Goal: Task Accomplishment & Management: Manage account settings

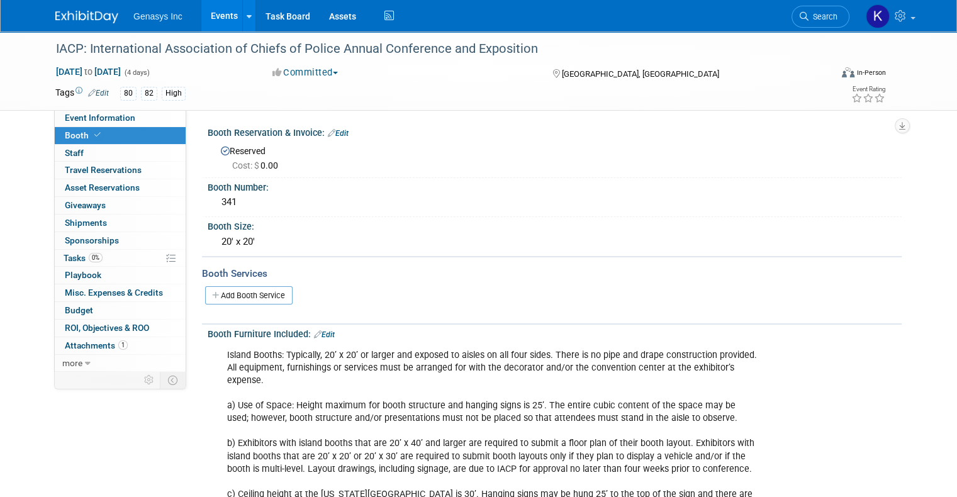
click at [208, 15] on link "Events" at bounding box center [224, 15] width 46 height 31
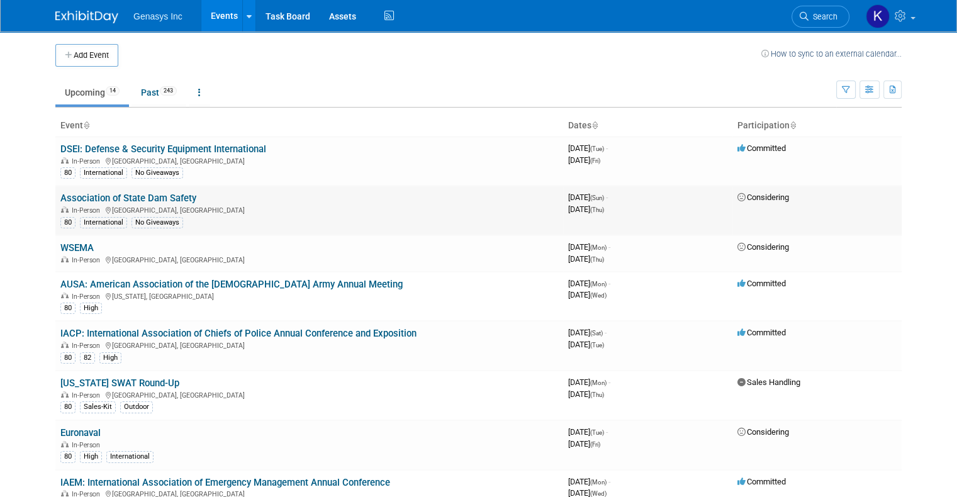
click at [103, 196] on link "Association of State Dam Safety" at bounding box center [128, 198] width 136 height 11
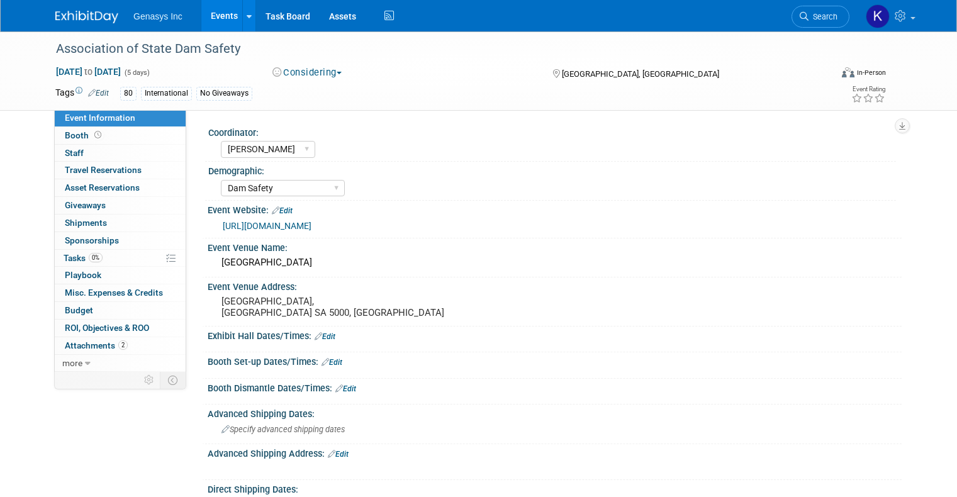
select select "[PERSON_NAME]"
select select "Dam Safety"
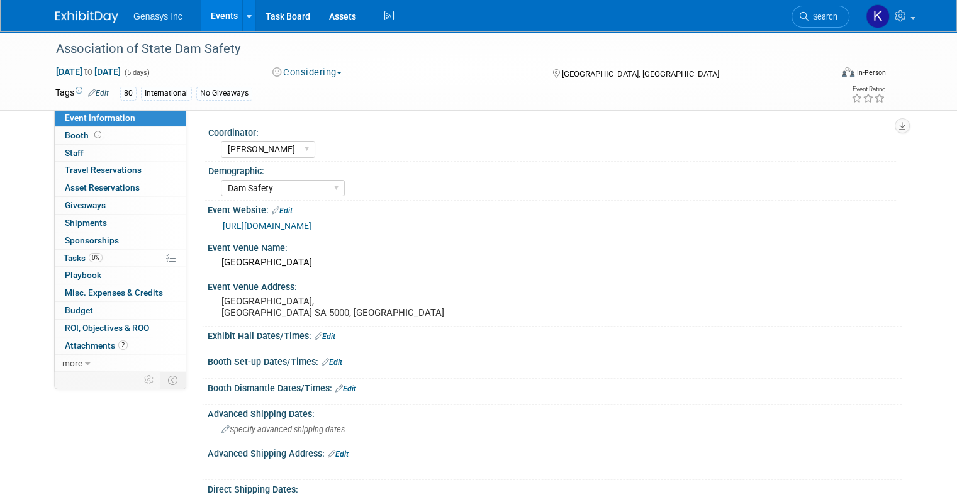
click at [293, 76] on button "Considering" at bounding box center [307, 72] width 79 height 13
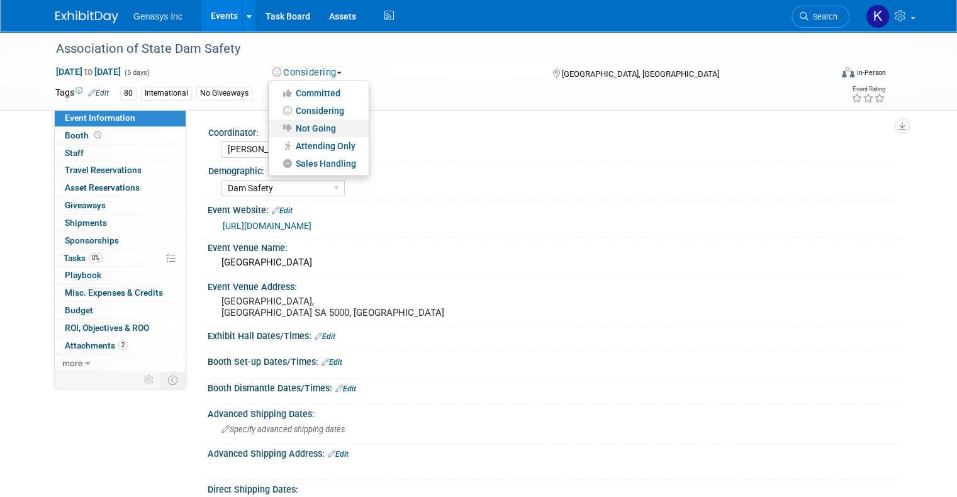
click at [318, 129] on link "Not Going" at bounding box center [319, 129] width 100 height 18
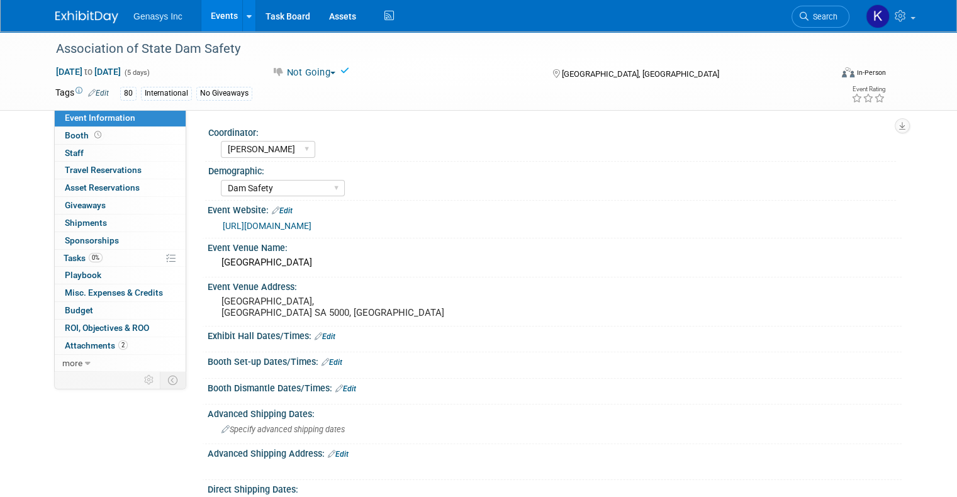
click at [210, 9] on link "Events" at bounding box center [224, 15] width 46 height 31
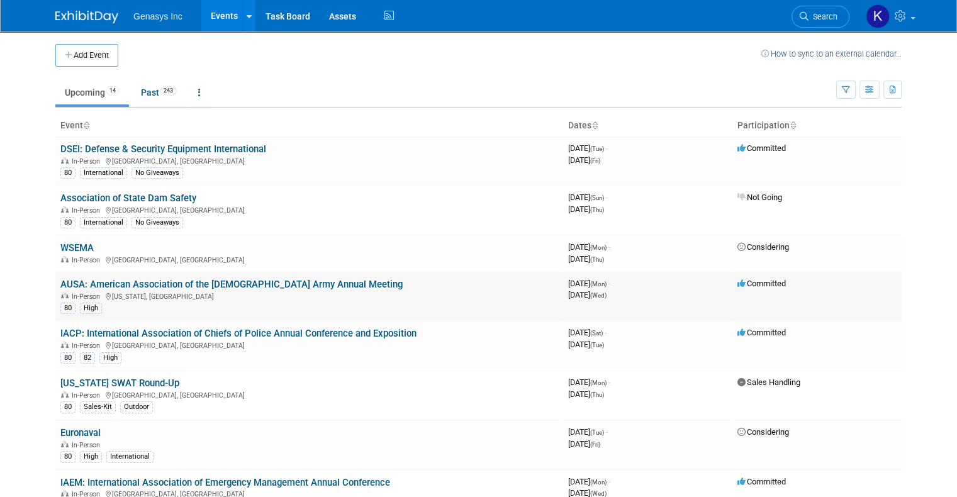
click at [196, 281] on link "AUSA: American Association of the [DEMOGRAPHIC_DATA] Army Annual Meeting" at bounding box center [231, 284] width 342 height 11
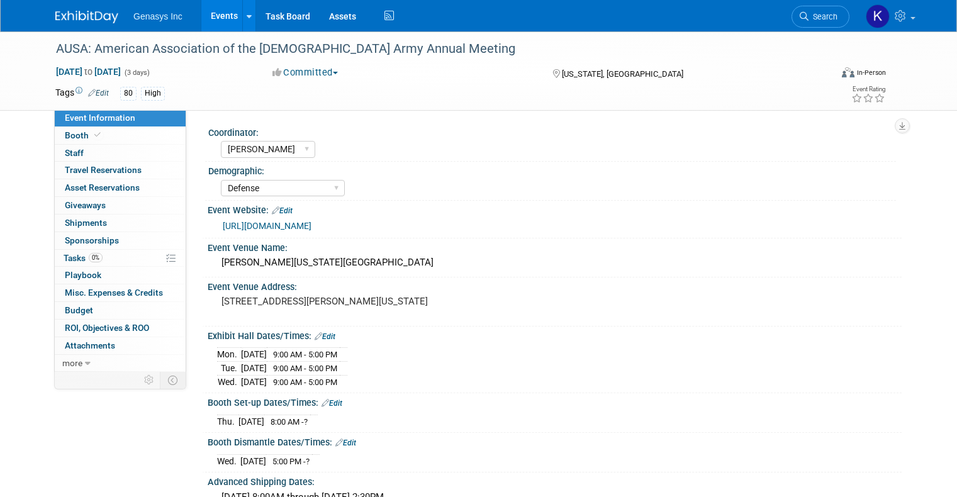
select select "[PERSON_NAME]"
select select "Defense"
select select "No"
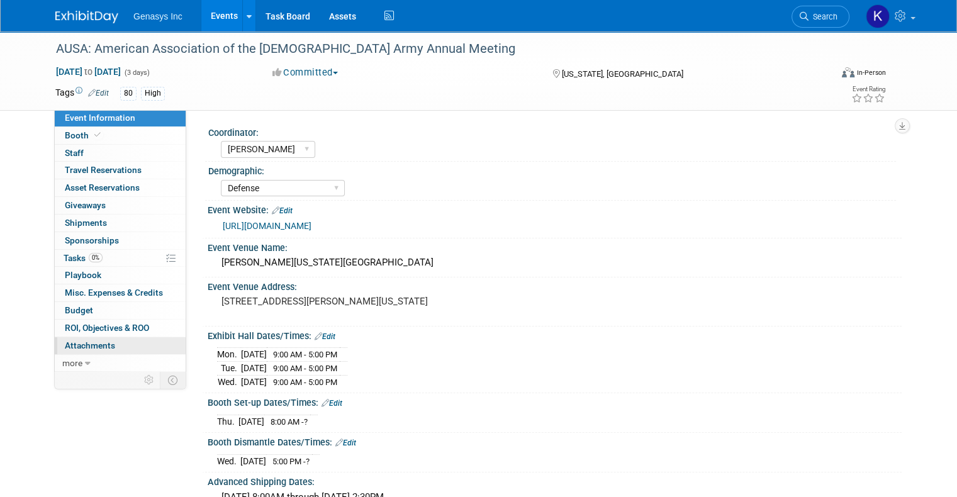
click at [89, 343] on span "Attachments 0" at bounding box center [90, 345] width 50 height 10
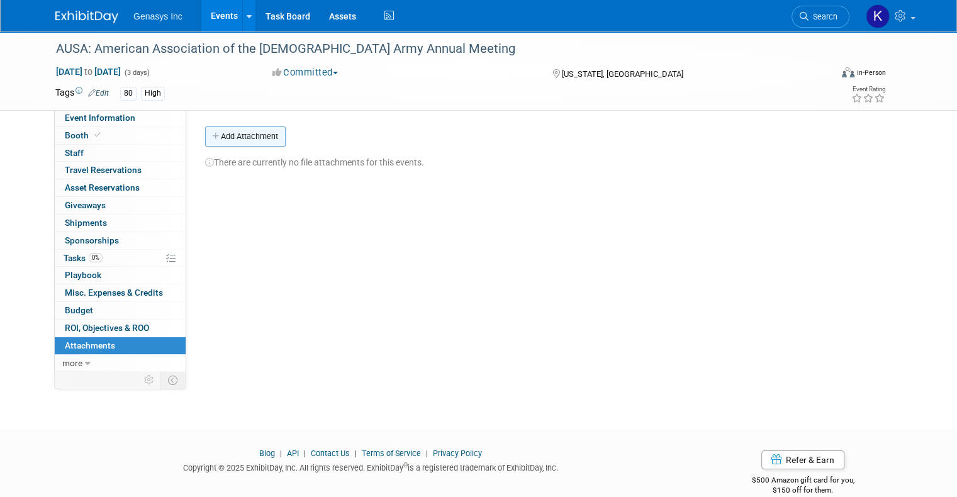
click at [243, 136] on button "Add Attachment" at bounding box center [245, 136] width 81 height 20
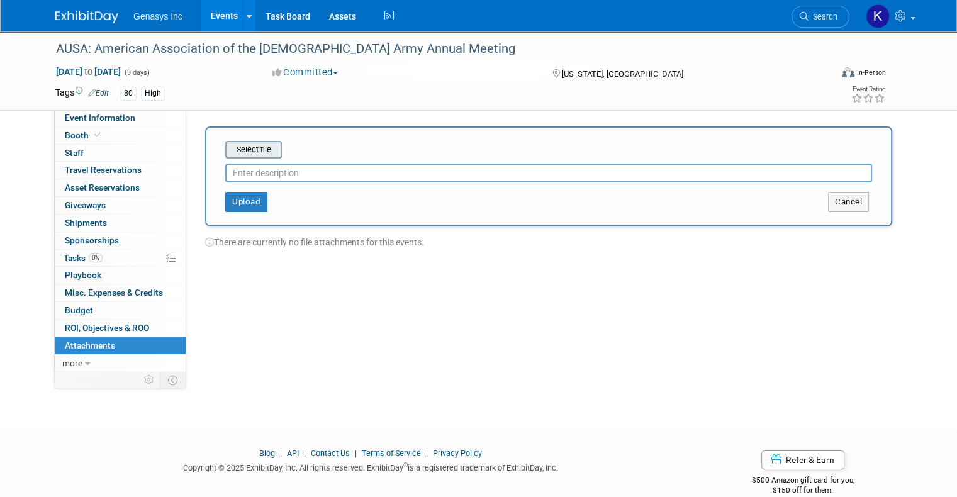
click at [250, 152] on input "file" at bounding box center [206, 149] width 150 height 15
click at [70, 137] on span "Booth" at bounding box center [84, 135] width 38 height 10
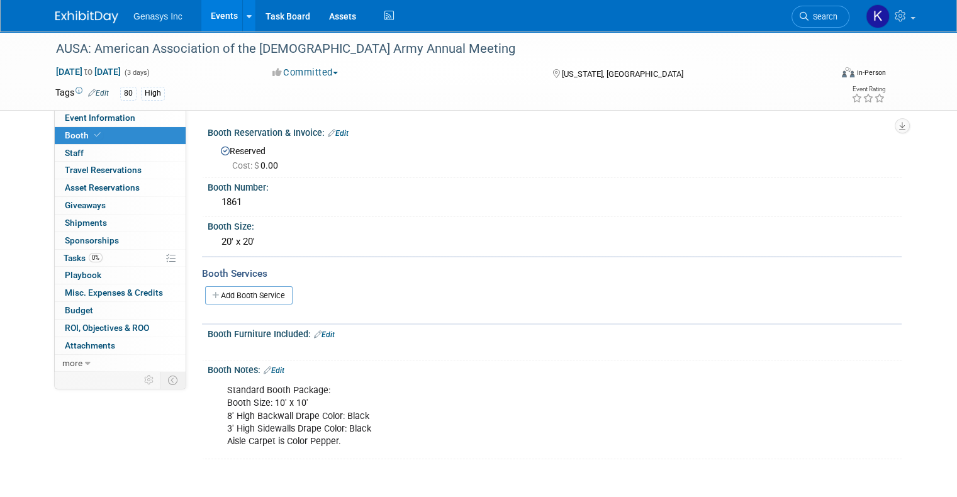
click at [337, 132] on link "Edit" at bounding box center [338, 133] width 21 height 9
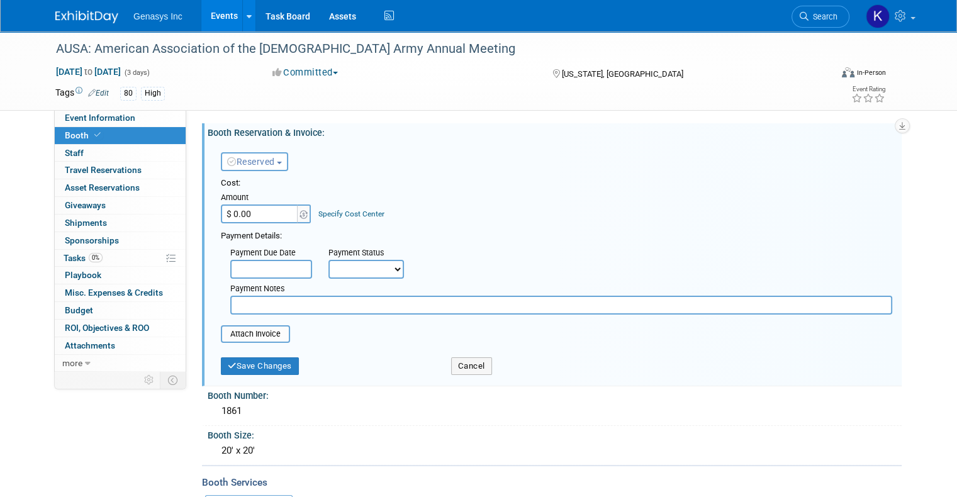
click at [238, 217] on input "$ 0.00" at bounding box center [260, 213] width 79 height 19
type input "$ 23,269.00"
click at [352, 210] on link "Specify Cost Center" at bounding box center [351, 214] width 66 height 9
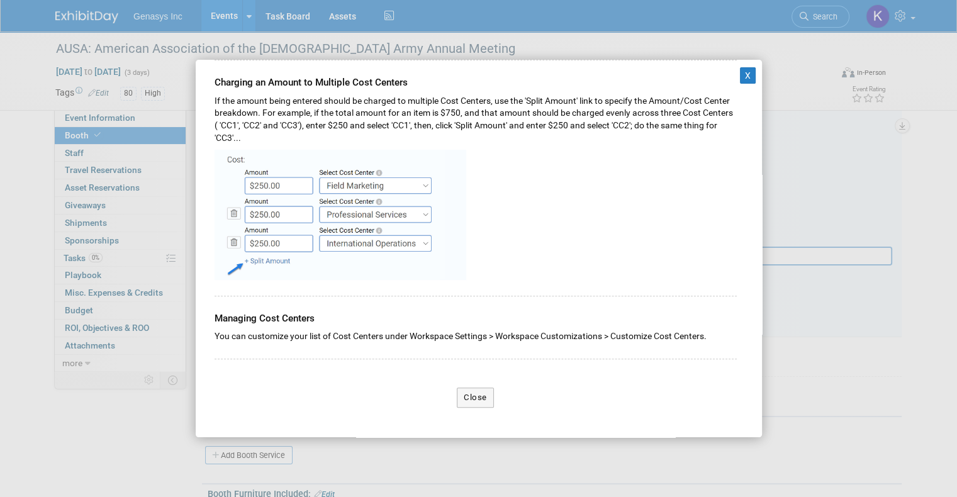
scroll to position [63, 0]
click at [471, 394] on button "Close" at bounding box center [475, 398] width 37 height 20
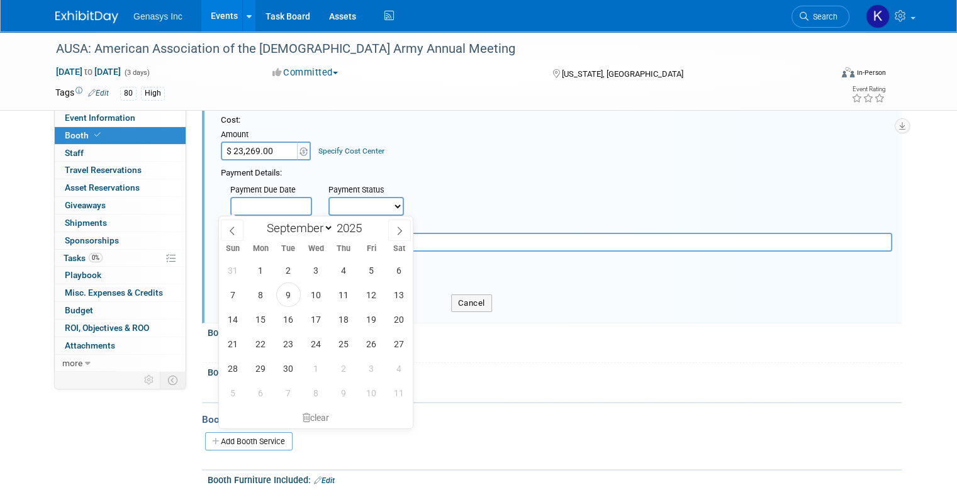
click at [250, 206] on body "Genasys Inc Events Add Event Bulk Upload Events Shareable Event Boards Recently…" at bounding box center [478, 185] width 957 height 497
click at [344, 170] on div "Payment Details:" at bounding box center [556, 171] width 671 height 15
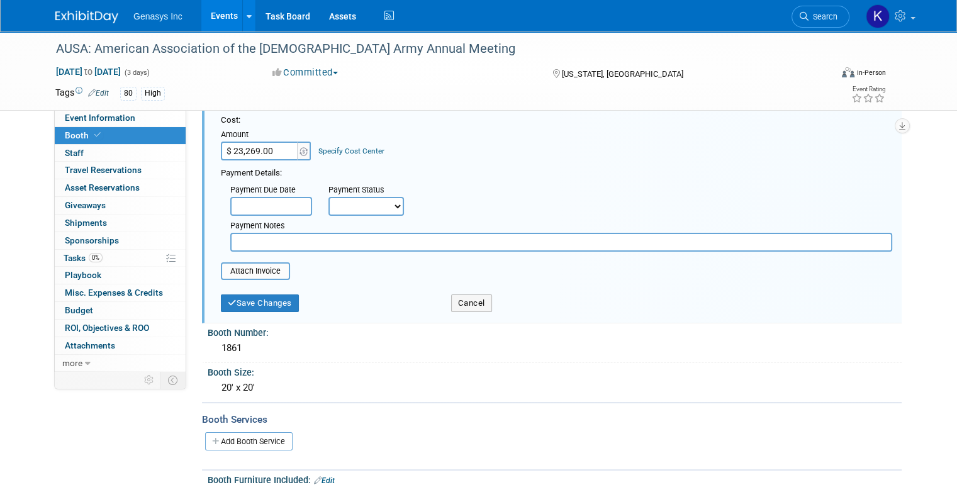
click at [266, 203] on input "text" at bounding box center [271, 206] width 82 height 19
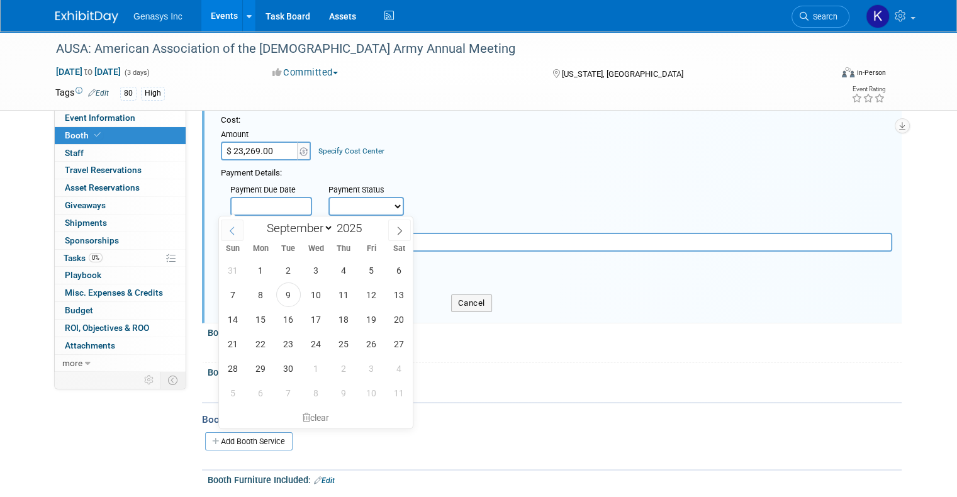
click at [239, 231] on span at bounding box center [232, 230] width 23 height 21
click at [240, 232] on span at bounding box center [232, 230] width 23 height 21
click at [237, 232] on icon at bounding box center [232, 230] width 9 height 9
click at [240, 233] on span at bounding box center [232, 230] width 23 height 21
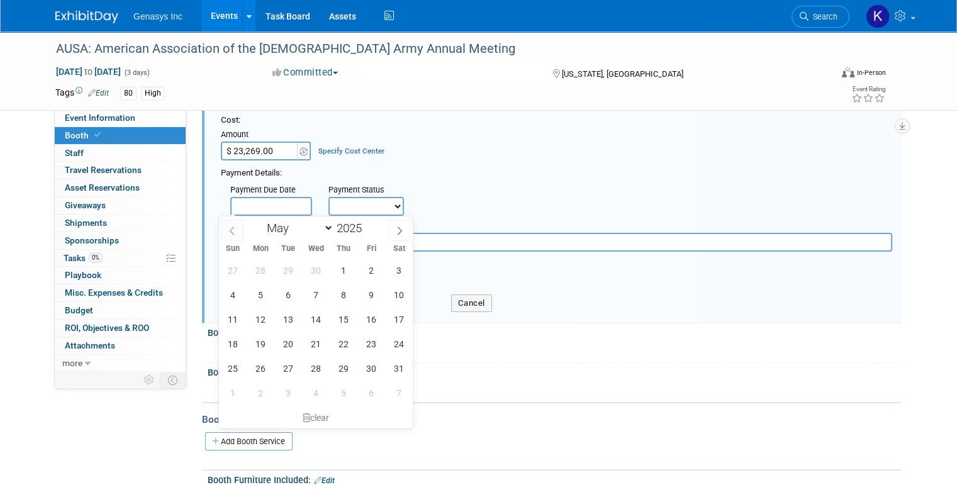
select select "3"
click at [377, 267] on span "4" at bounding box center [371, 270] width 25 height 25
type input "[DATE]"
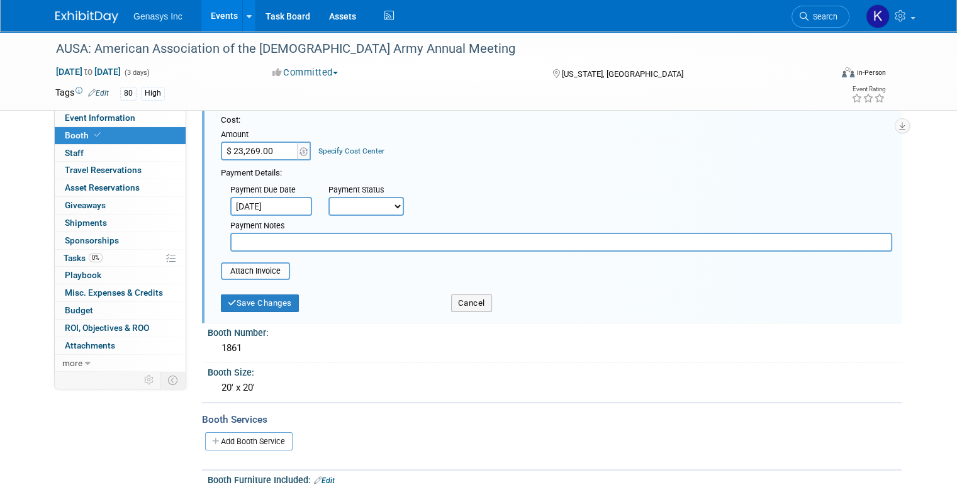
click at [362, 201] on select "Not Paid Yet Partially Paid Paid in Full" at bounding box center [365, 206] width 75 height 19
select select "1"
click at [328, 197] on select "Not Paid Yet Partially Paid Paid in Full" at bounding box center [365, 206] width 75 height 19
click at [229, 271] on input "file" at bounding box center [214, 271] width 150 height 15
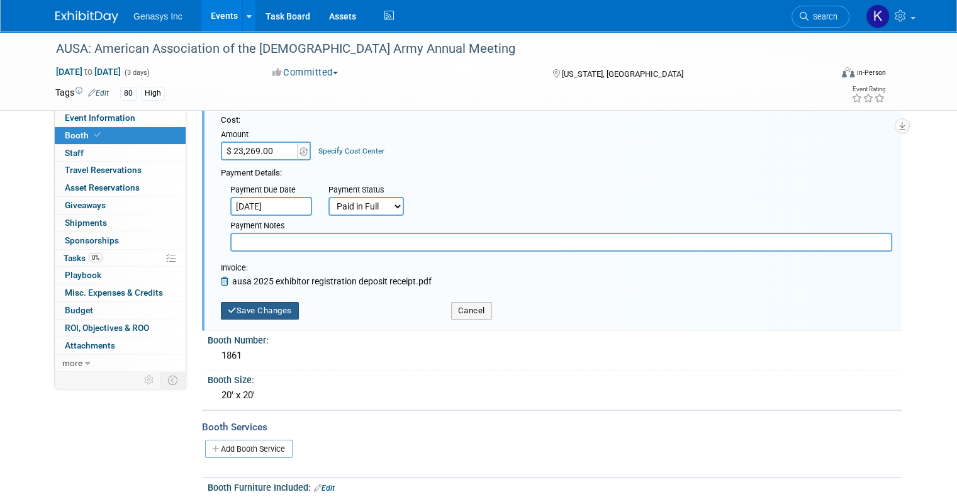
click at [228, 307] on button "Save Changes" at bounding box center [260, 311] width 78 height 18
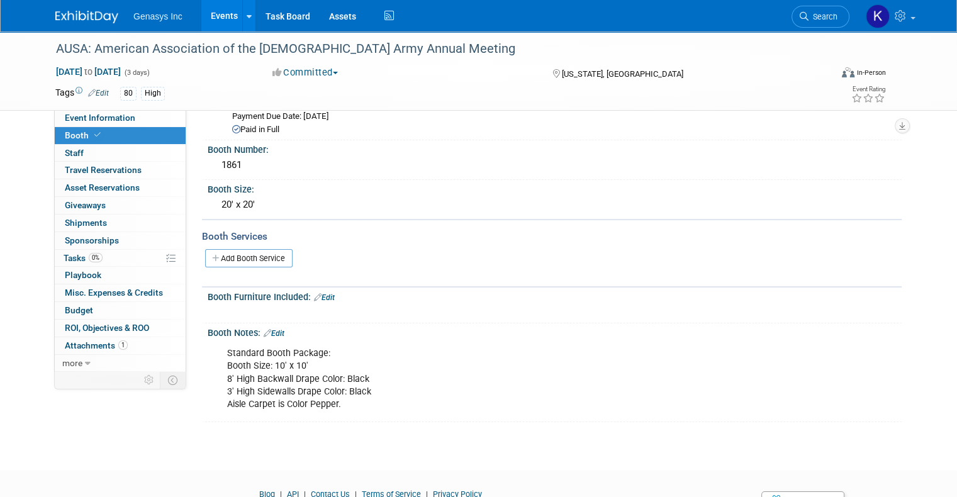
scroll to position [0, 0]
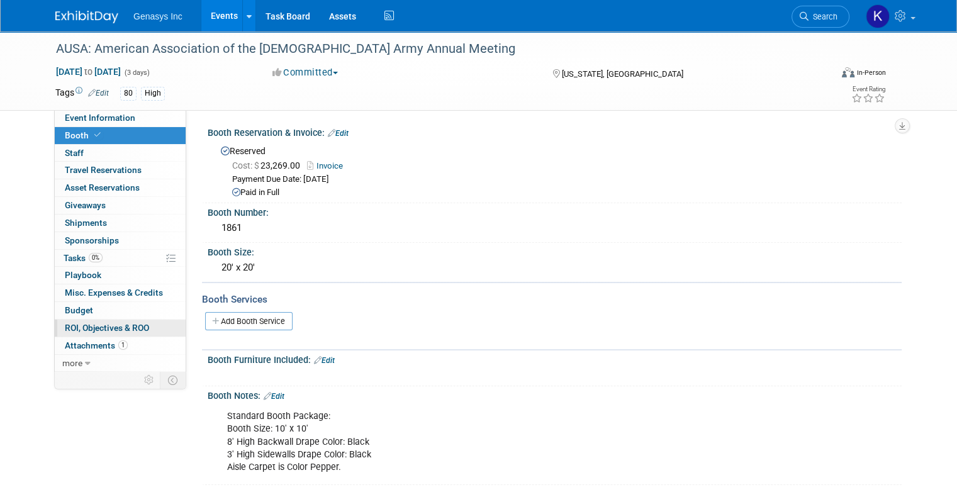
click at [101, 323] on span "ROI, Objectives & ROO 0" at bounding box center [107, 328] width 84 height 10
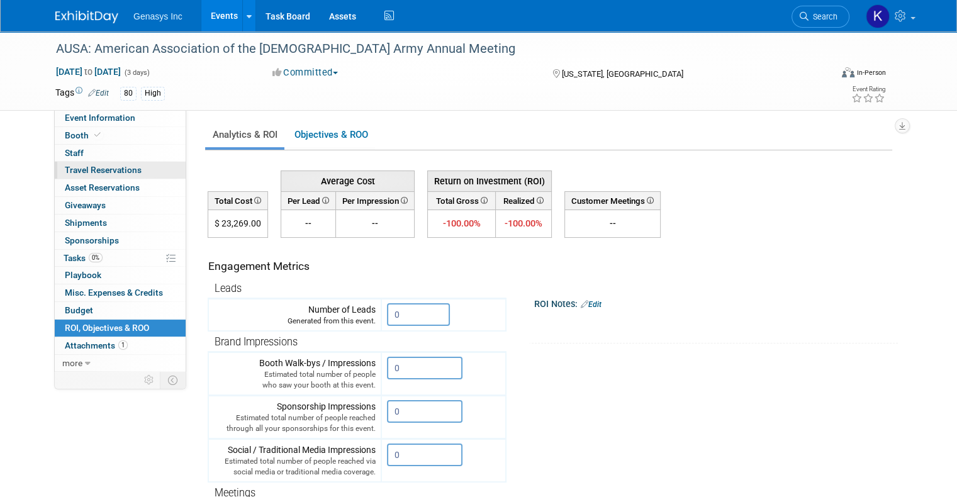
click at [103, 167] on span "Travel Reservations 0" at bounding box center [103, 170] width 77 height 10
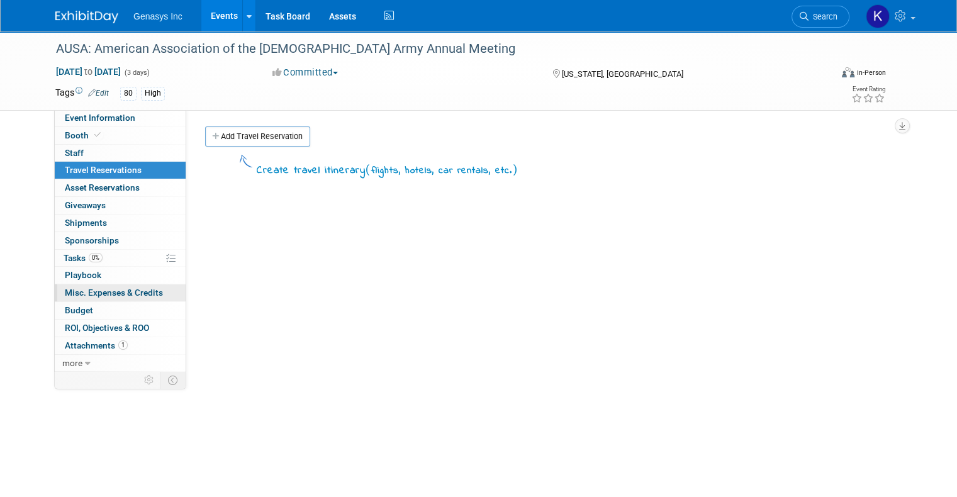
click at [86, 289] on span "Misc. Expenses & Credits 0" at bounding box center [114, 293] width 98 height 10
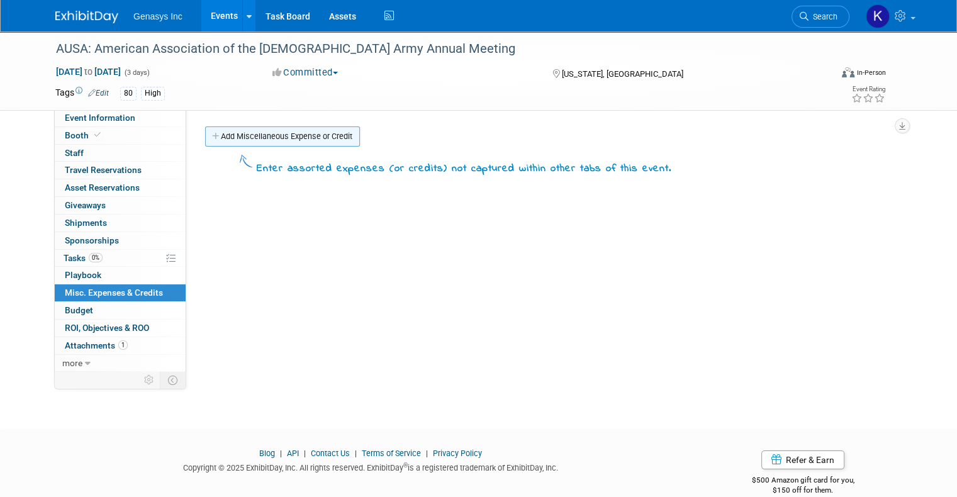
click at [293, 140] on link "Add Miscellaneous Expense or Credit" at bounding box center [282, 136] width 155 height 20
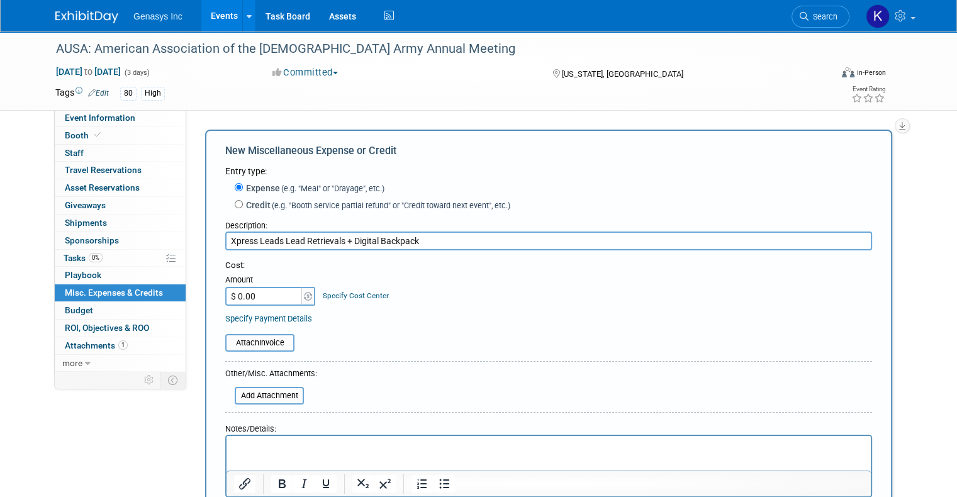
type input "Xpress Leads Lead Retrievals + Digital Backpack"
click at [274, 294] on input "$ 0.00" at bounding box center [264, 296] width 79 height 19
type input "$ 926.60"
click at [232, 344] on input "file" at bounding box center [218, 342] width 150 height 15
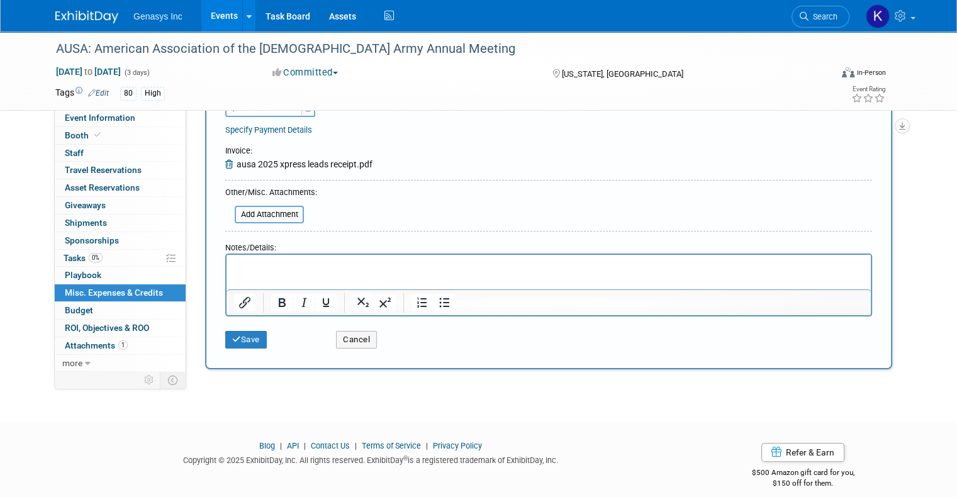
scroll to position [199, 0]
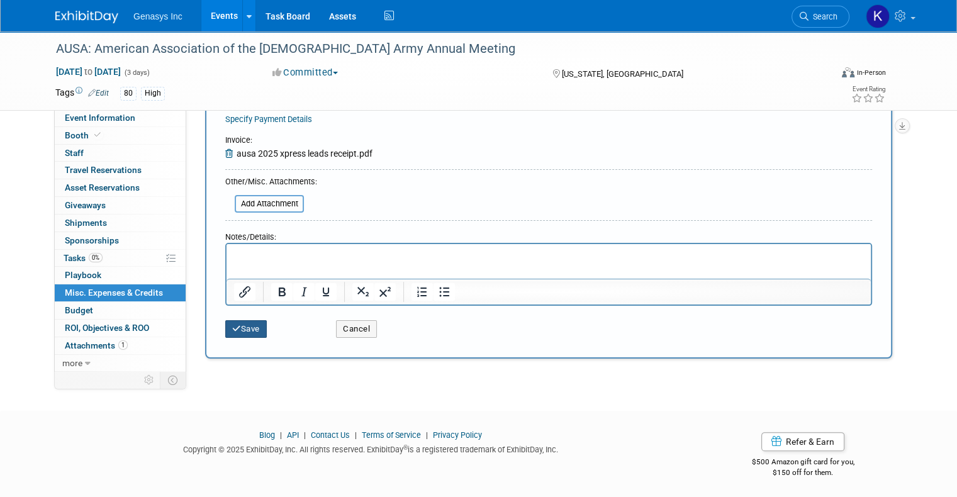
click at [237, 329] on button "Save" at bounding box center [246, 329] width 42 height 18
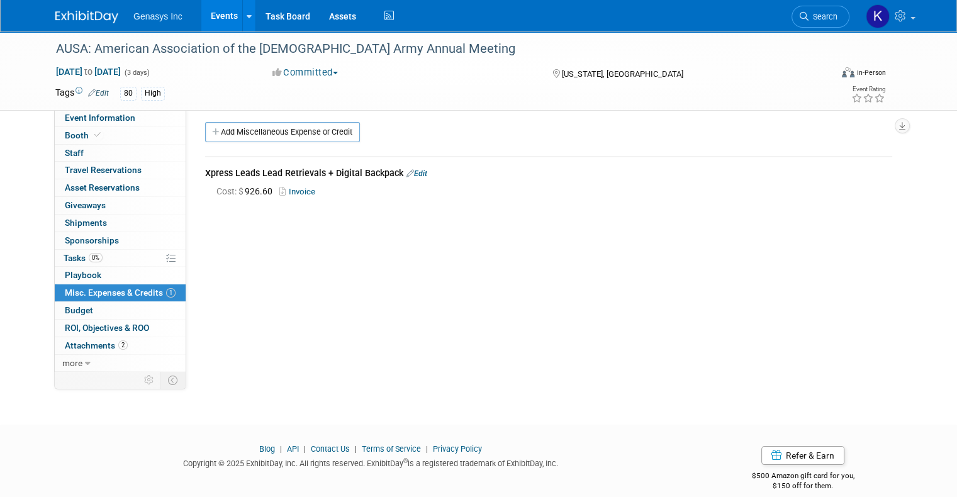
scroll to position [0, 0]
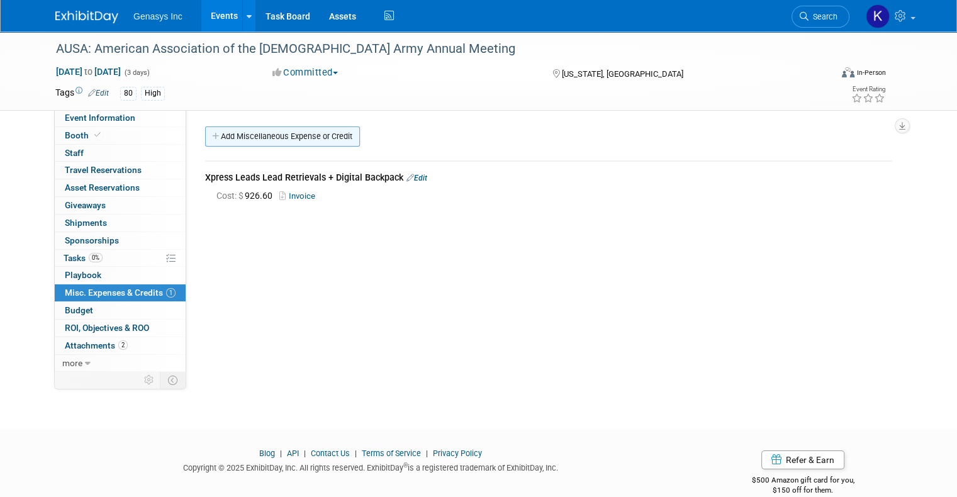
click at [246, 130] on link "Add Miscellaneous Expense or Credit" at bounding box center [282, 136] width 155 height 20
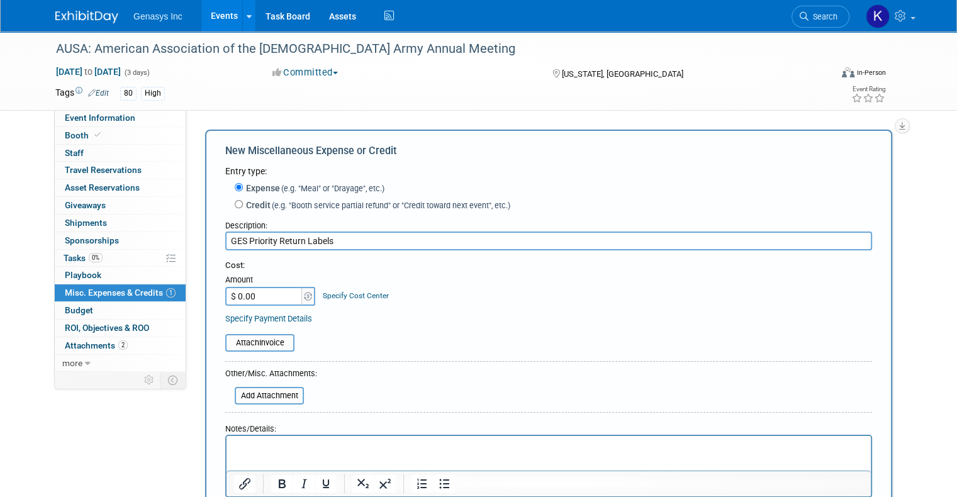
type input "GES Priority Return Labels"
click at [254, 296] on input "$ 0.00" at bounding box center [264, 296] width 79 height 19
type input "$ 800.00"
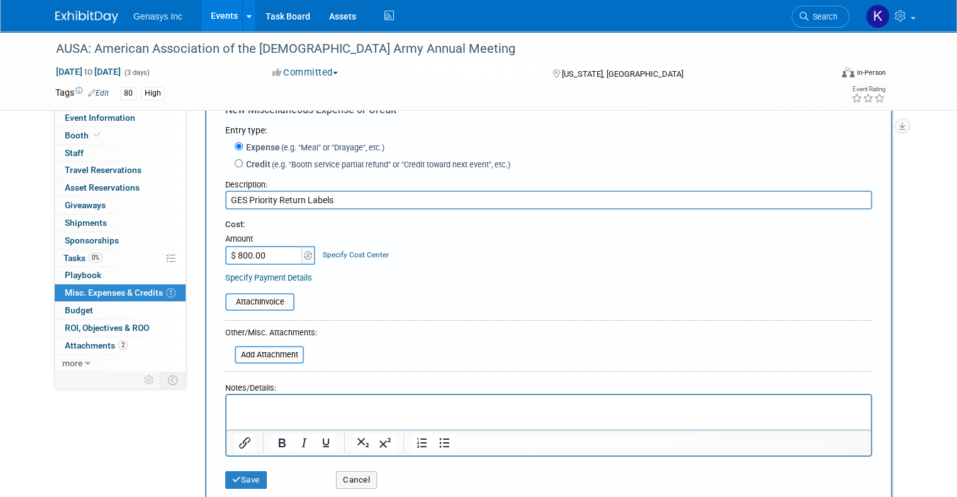
scroll to position [63, 0]
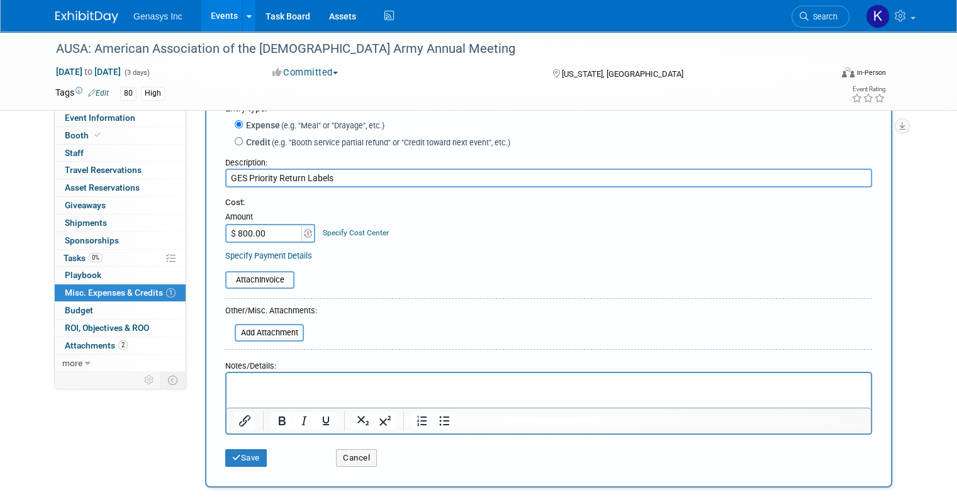
click at [291, 388] on p "Rich Text Area. Press ALT-0 for help." at bounding box center [549, 384] width 630 height 13
click at [247, 278] on input "file" at bounding box center [218, 279] width 150 height 15
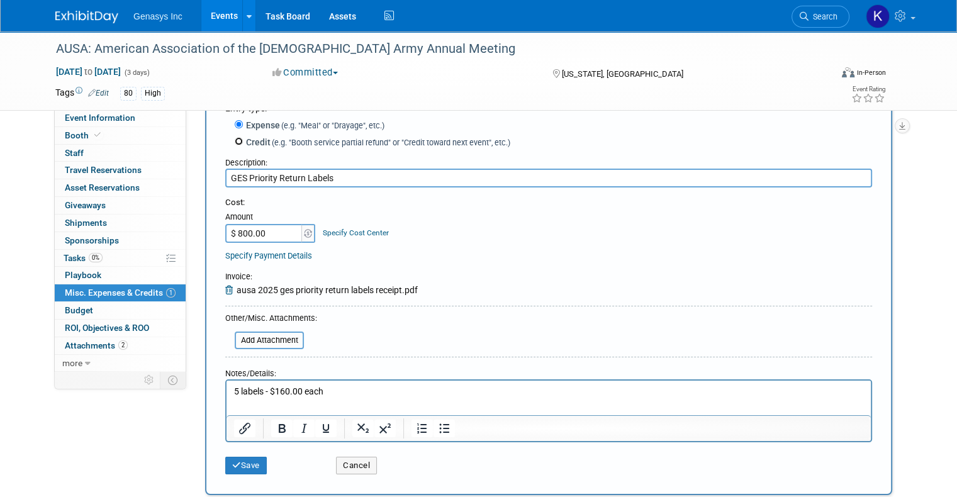
click at [235, 142] on input "Credit (e.g. "Booth service partial refund" or "Credit toward next event", etc.)" at bounding box center [239, 141] width 8 height 8
radio input "true"
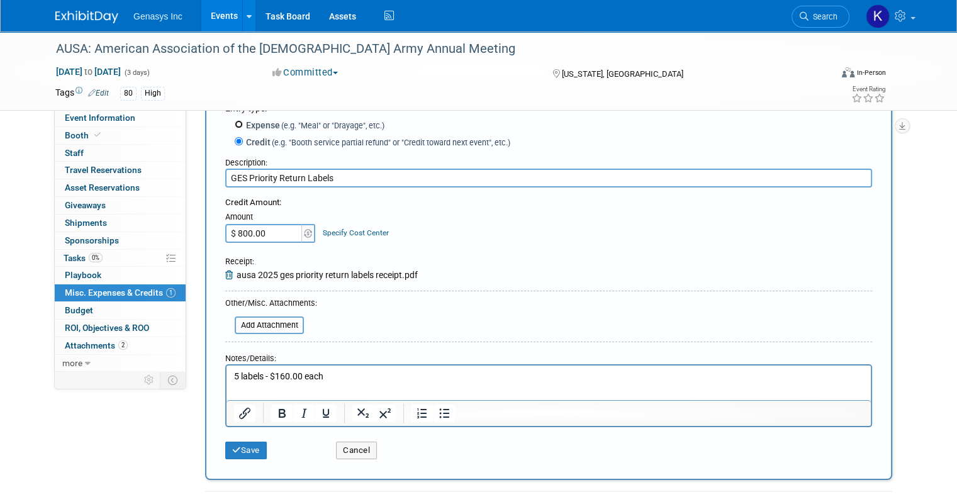
click at [235, 120] on input "Expense (e.g. "Meal" or "Drayage", etc.)" at bounding box center [239, 124] width 8 height 8
radio input "true"
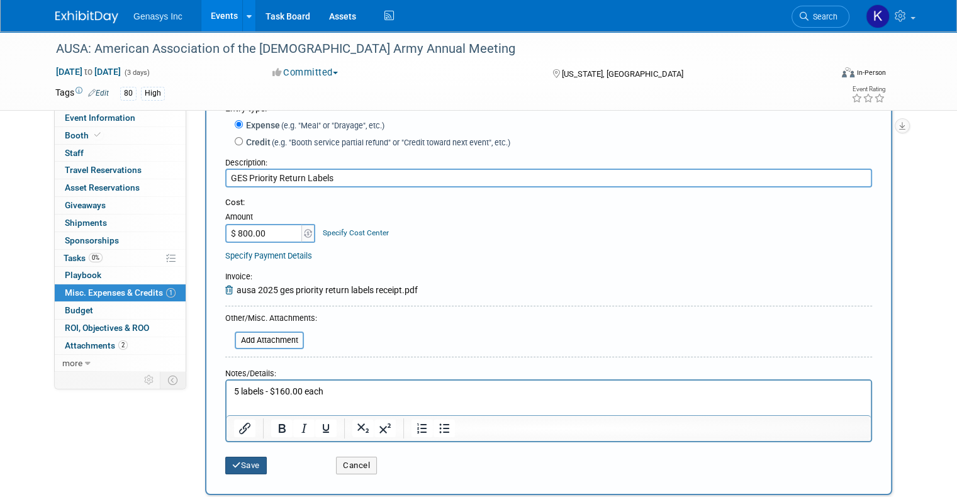
click at [240, 469] on button "Save" at bounding box center [246, 466] width 42 height 18
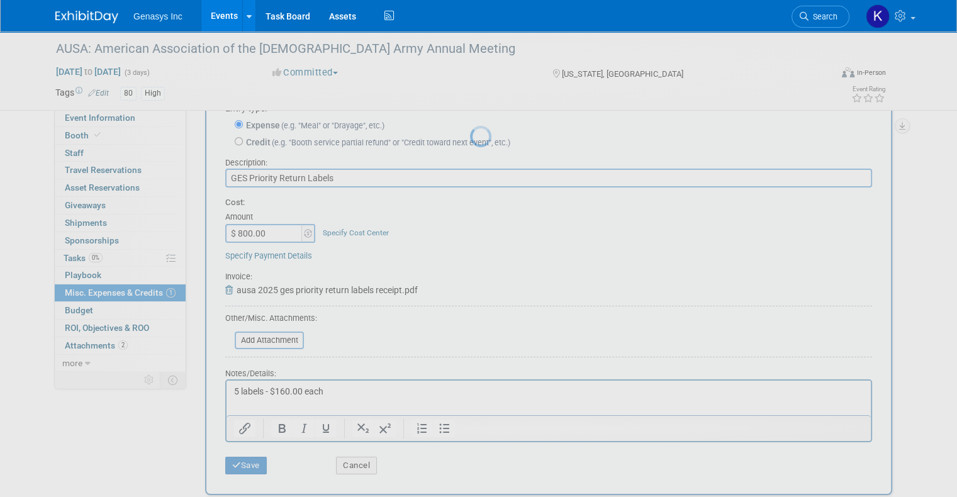
scroll to position [20, 0]
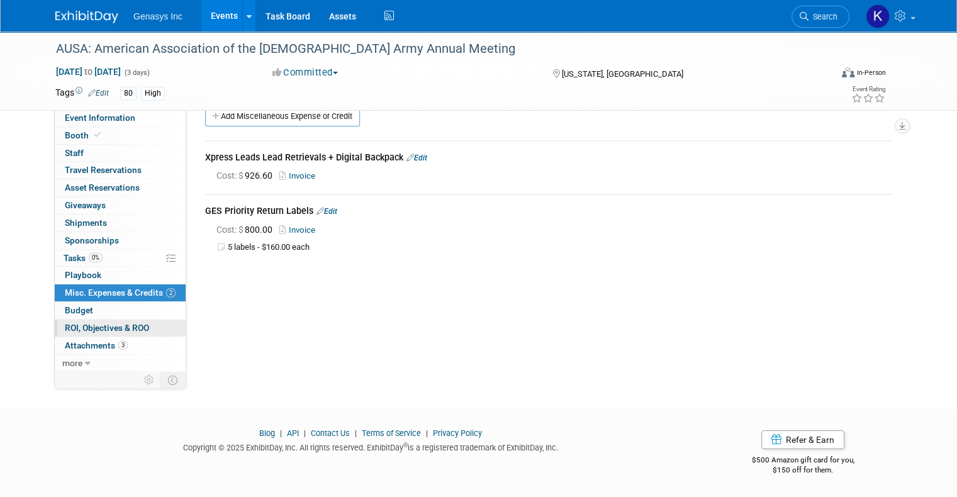
click at [65, 325] on span "ROI, Objectives & ROO 0" at bounding box center [107, 328] width 84 height 10
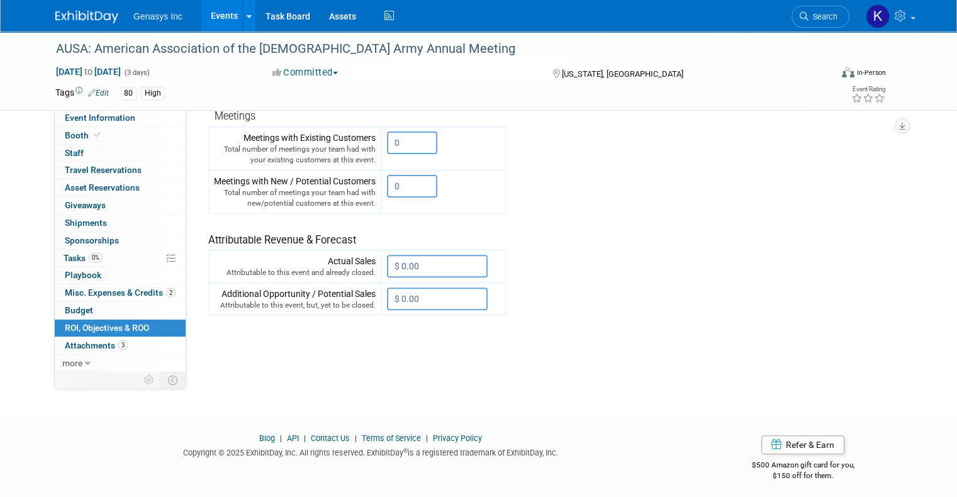
scroll to position [0, 0]
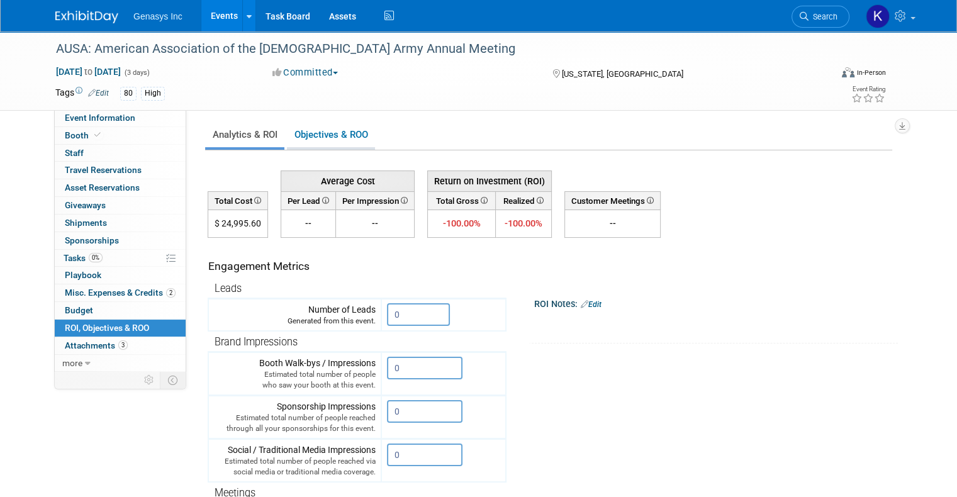
click at [323, 130] on link "Objectives & ROO 0" at bounding box center [331, 135] width 88 height 25
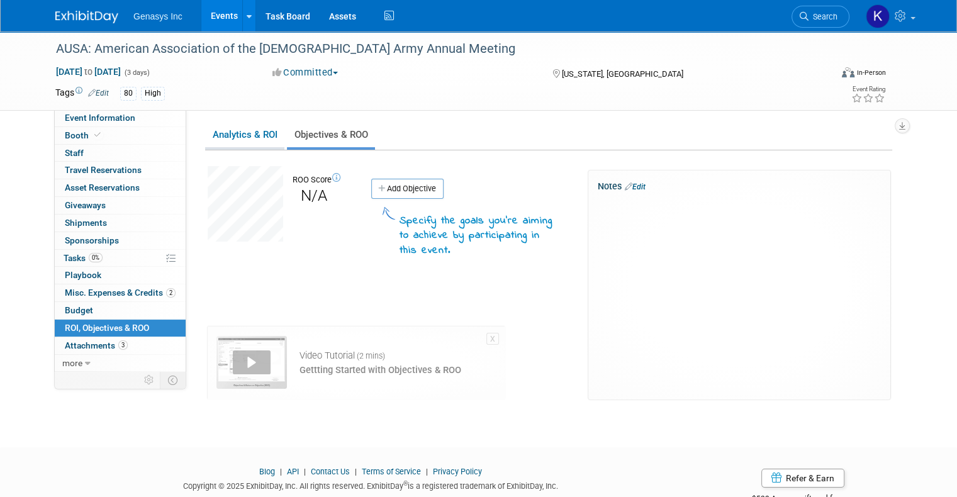
click at [255, 137] on link "Analytics & ROI" at bounding box center [244, 135] width 79 height 25
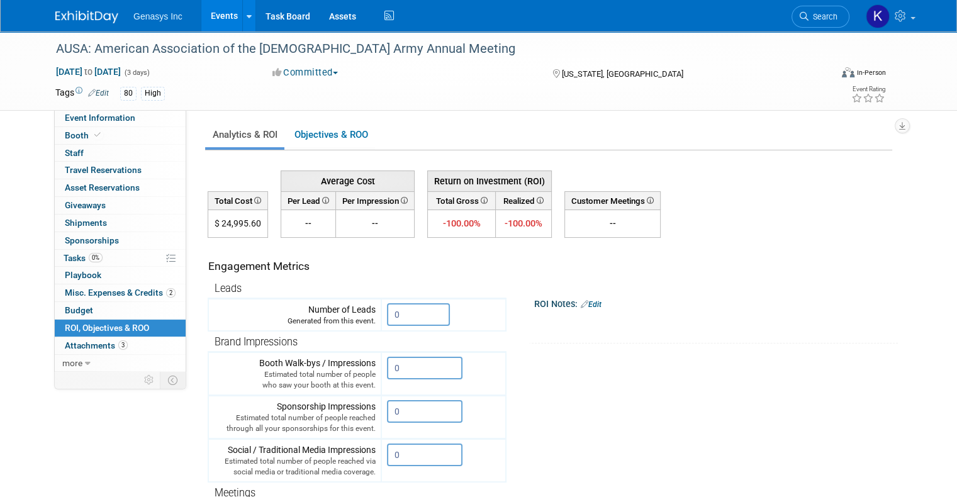
click at [252, 199] on icon at bounding box center [256, 200] width 9 height 7
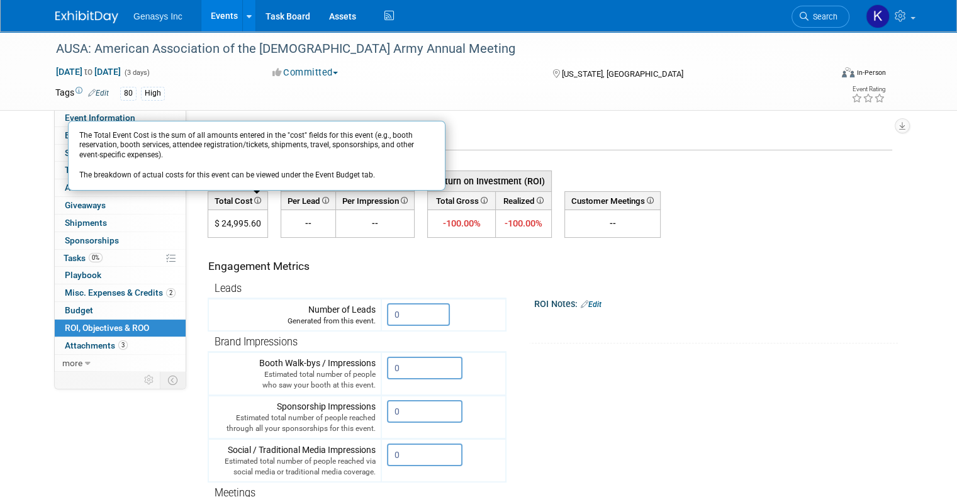
click at [252, 199] on icon at bounding box center [256, 200] width 9 height 7
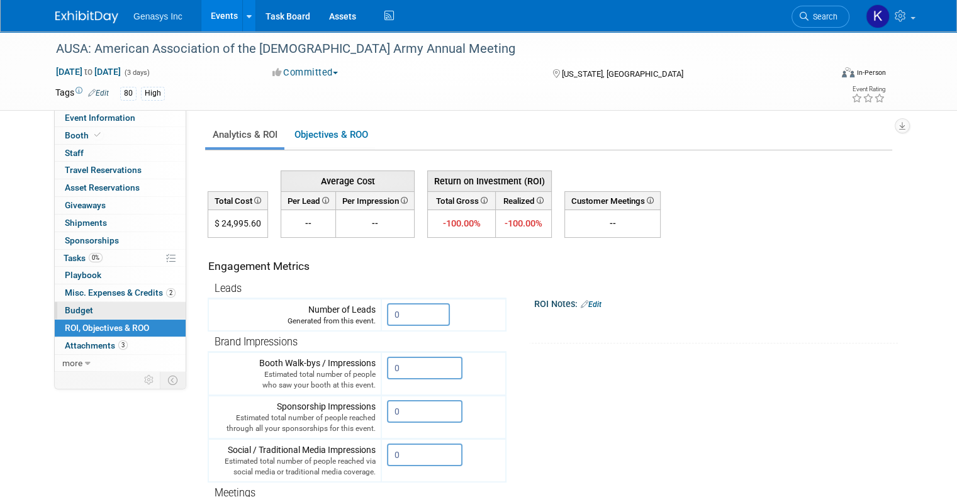
click at [85, 308] on link "Budget" at bounding box center [120, 310] width 131 height 17
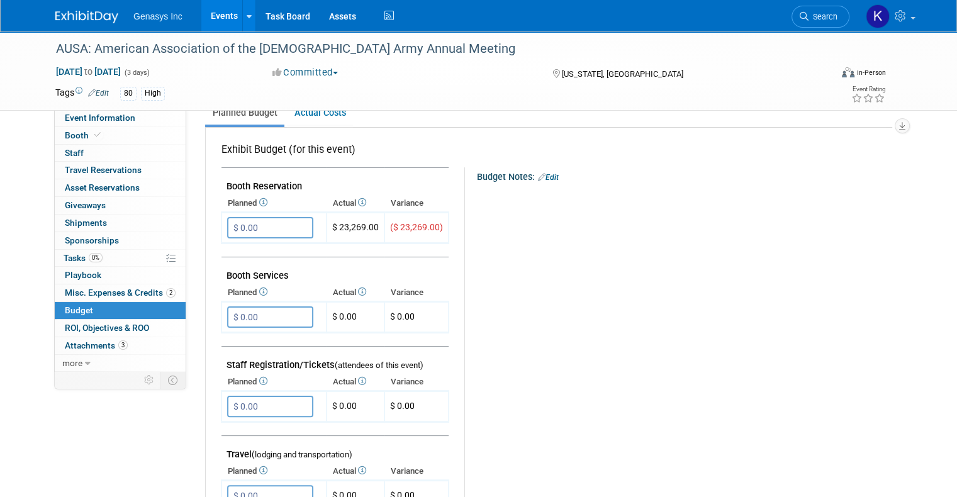
scroll to position [189, 0]
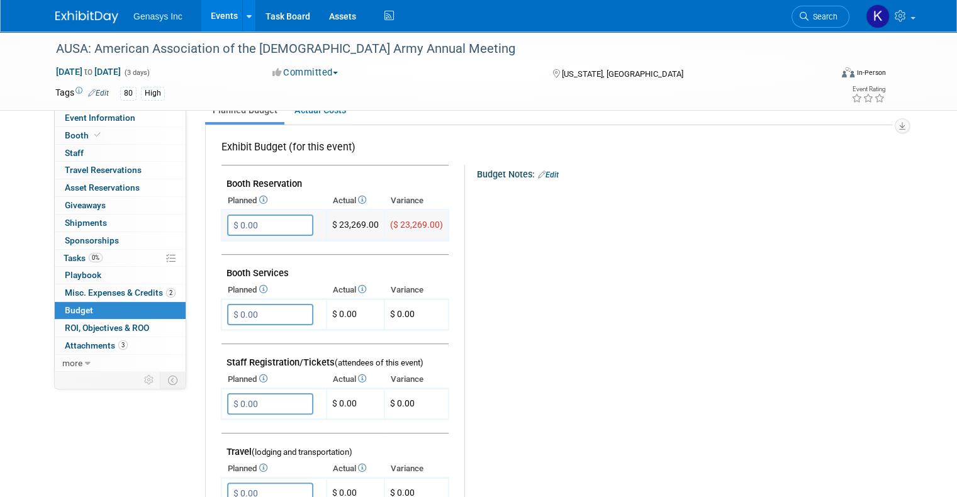
click at [284, 221] on input "$ 0.00" at bounding box center [270, 225] width 86 height 21
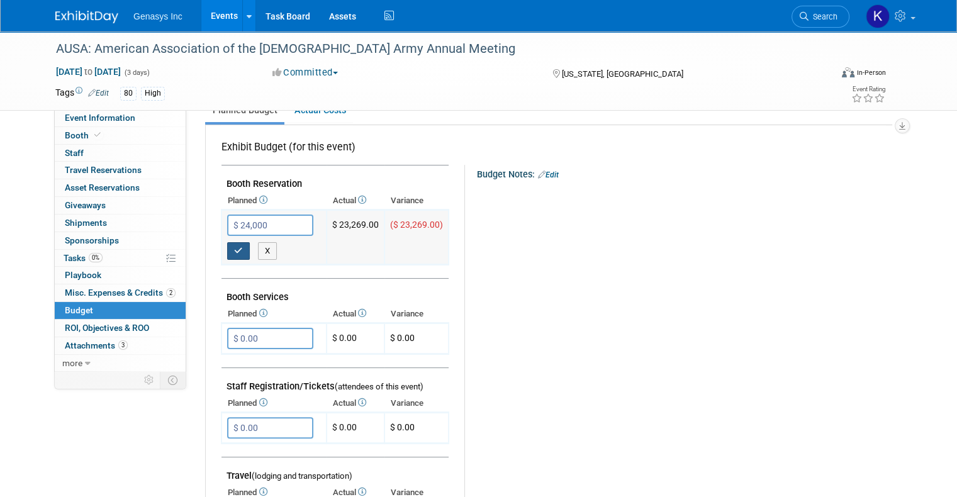
type input "$ 24,000.00"
click at [234, 250] on icon "button" at bounding box center [238, 251] width 9 height 8
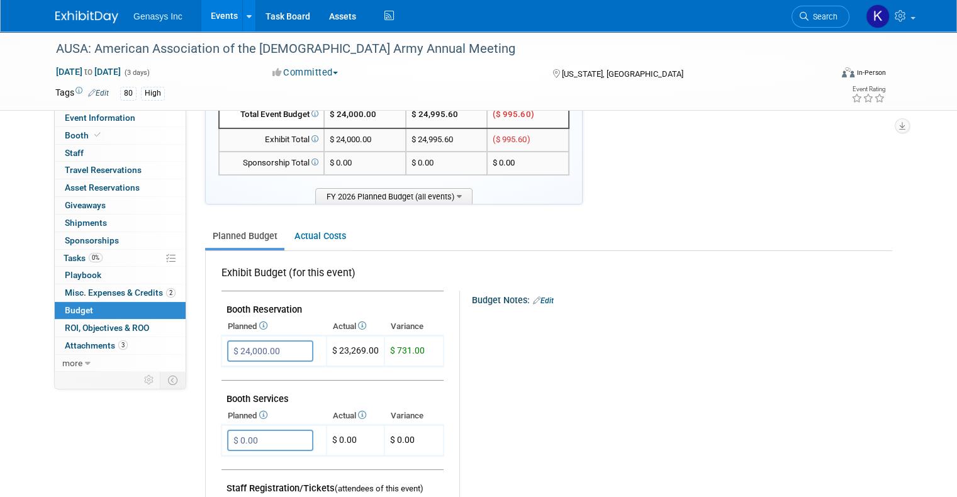
scroll to position [0, 0]
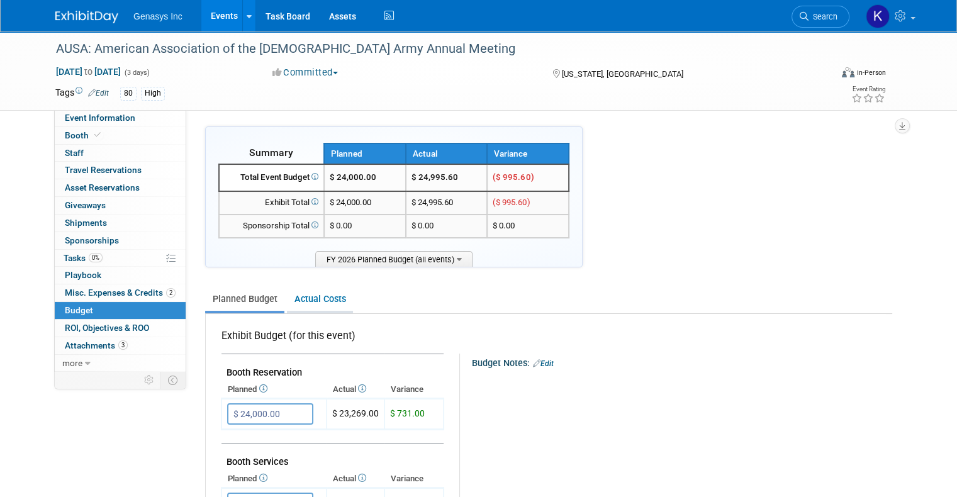
click at [305, 293] on link "Actual Costs" at bounding box center [320, 299] width 66 height 23
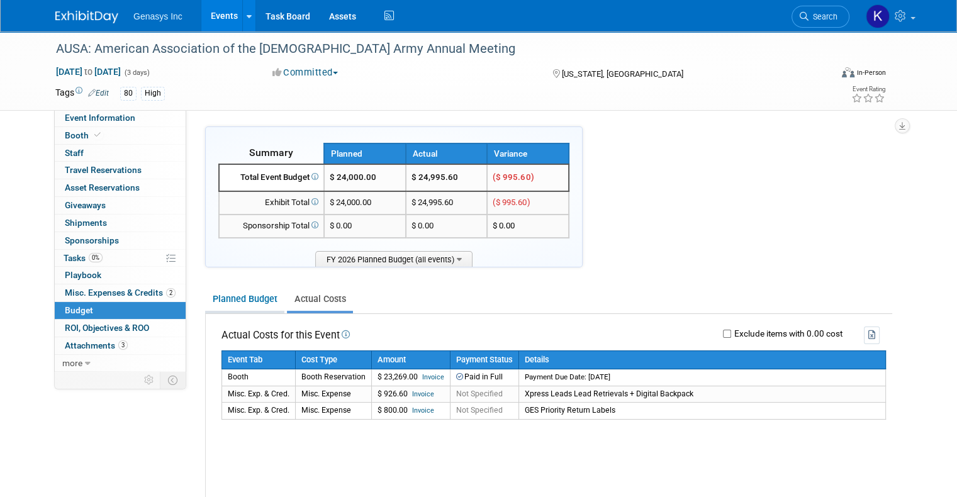
click at [232, 303] on link "Planned Budget" at bounding box center [244, 299] width 79 height 23
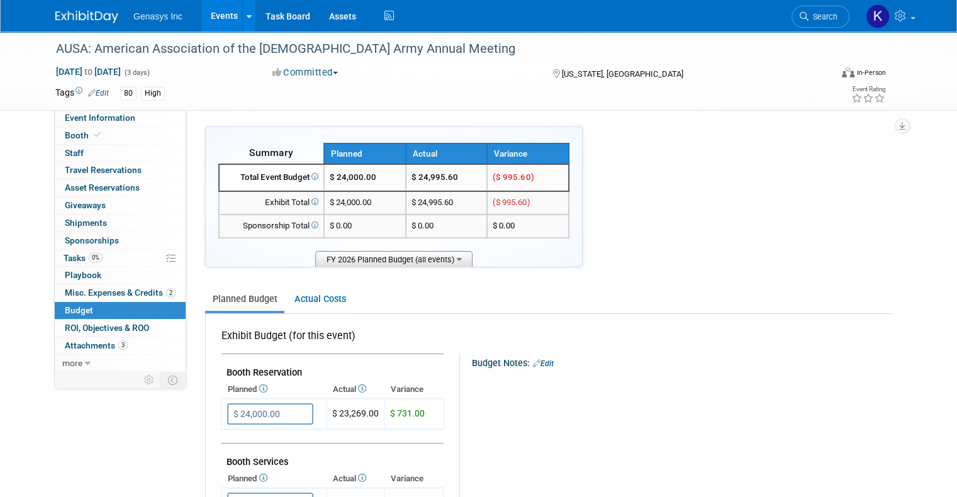
click at [457, 255] on icon at bounding box center [459, 258] width 5 height 8
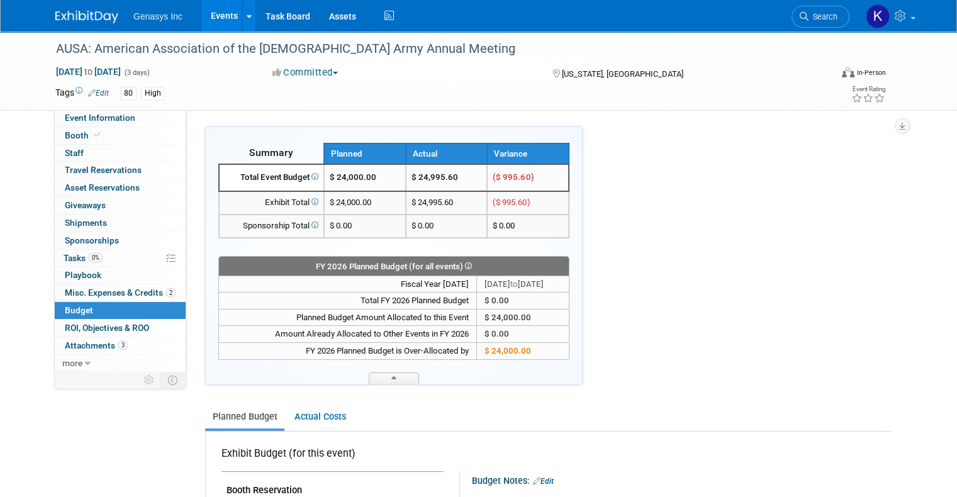
click at [310, 175] on icon at bounding box center [314, 176] width 9 height 7
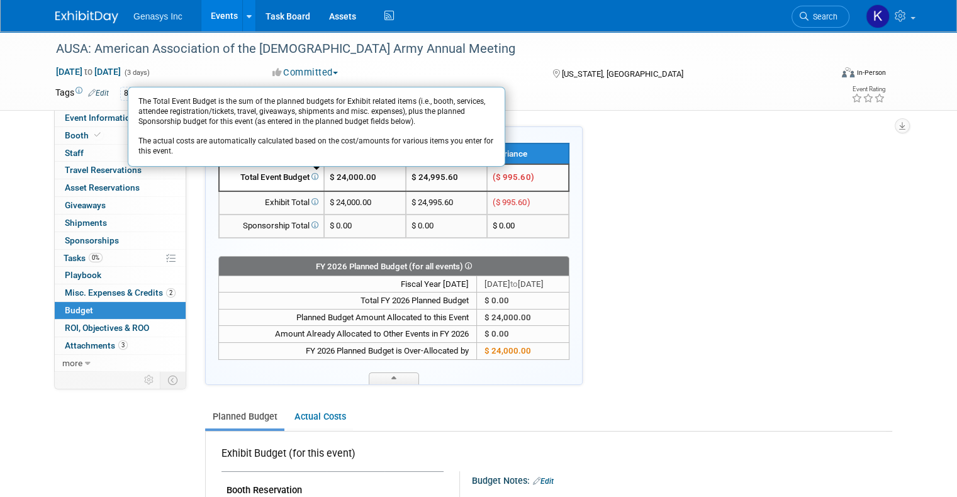
click at [310, 174] on icon at bounding box center [314, 176] width 9 height 7
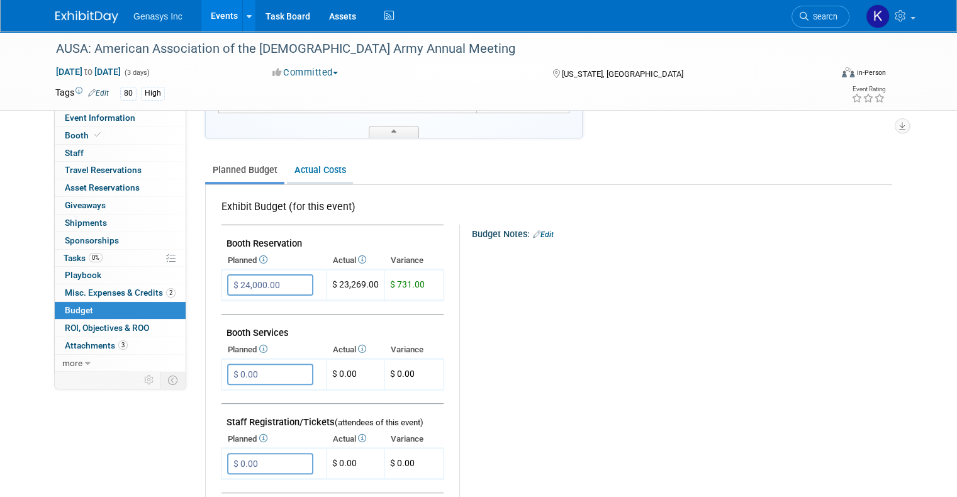
scroll to position [252, 0]
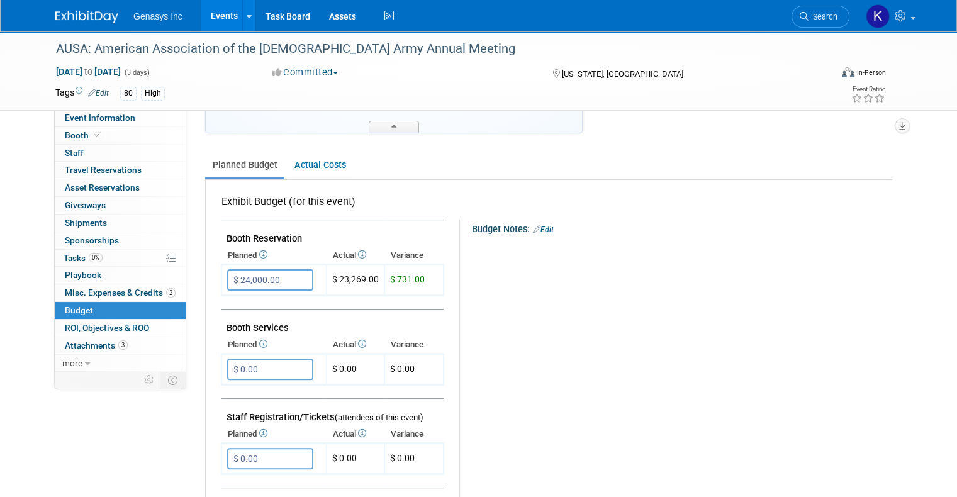
click at [257, 340] on icon at bounding box center [262, 344] width 10 height 8
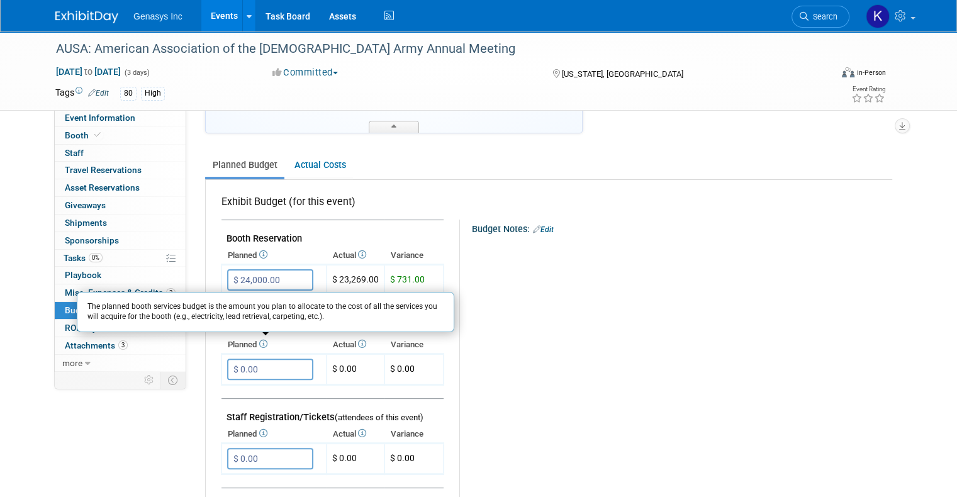
click at [254, 349] on th "Planned The planned booth services budget is the amount you plan to allocate to…" at bounding box center [273, 345] width 105 height 18
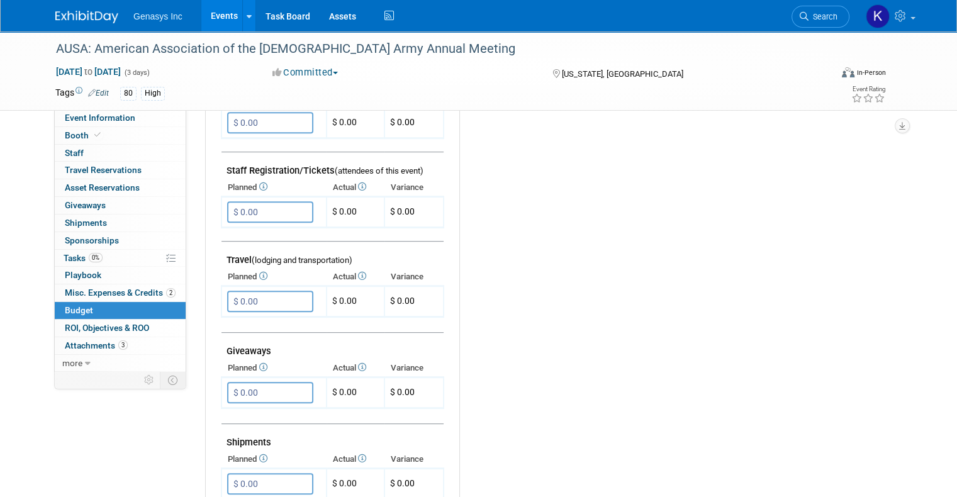
scroll to position [503, 0]
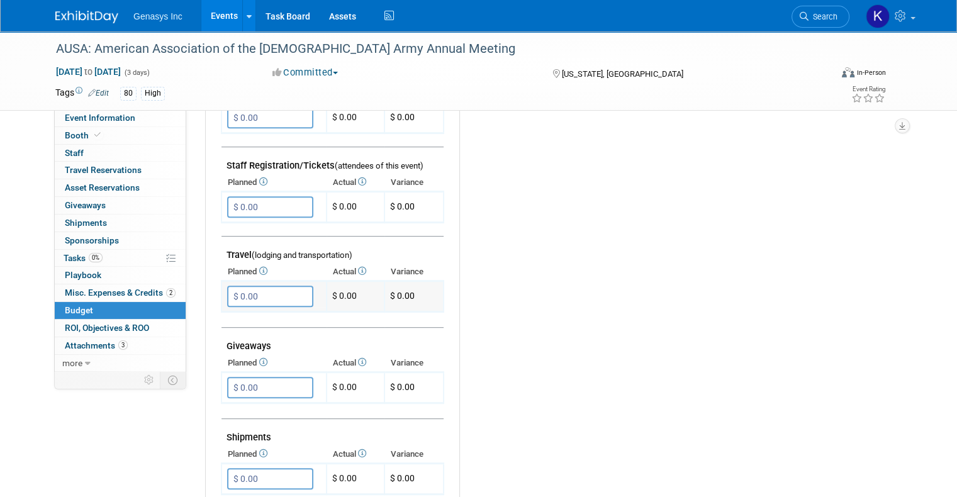
click at [228, 290] on input "$ 0.00" at bounding box center [270, 296] width 86 height 21
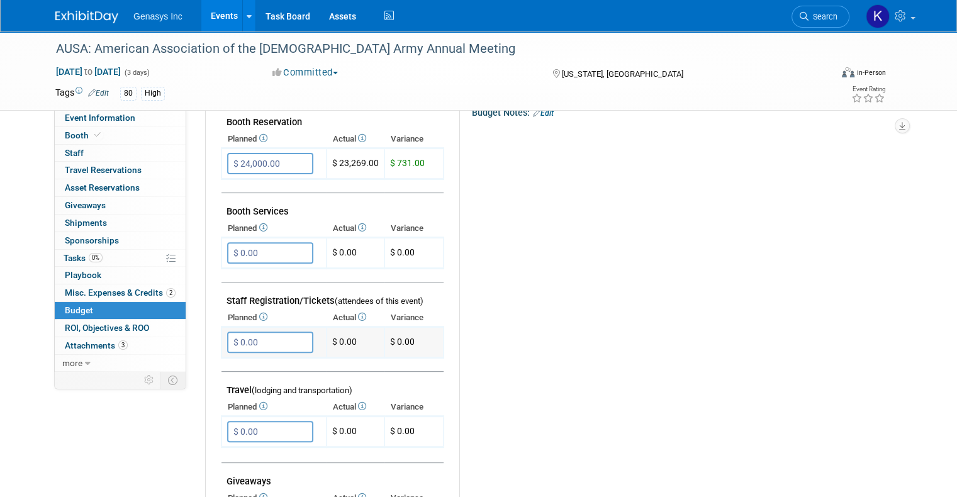
scroll to position [315, 0]
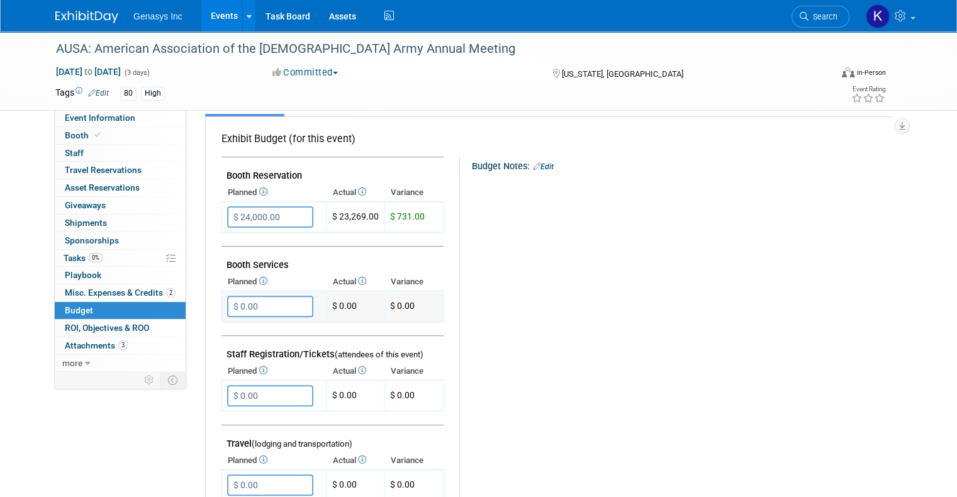
click at [253, 301] on input "$ 0.00" at bounding box center [270, 306] width 86 height 21
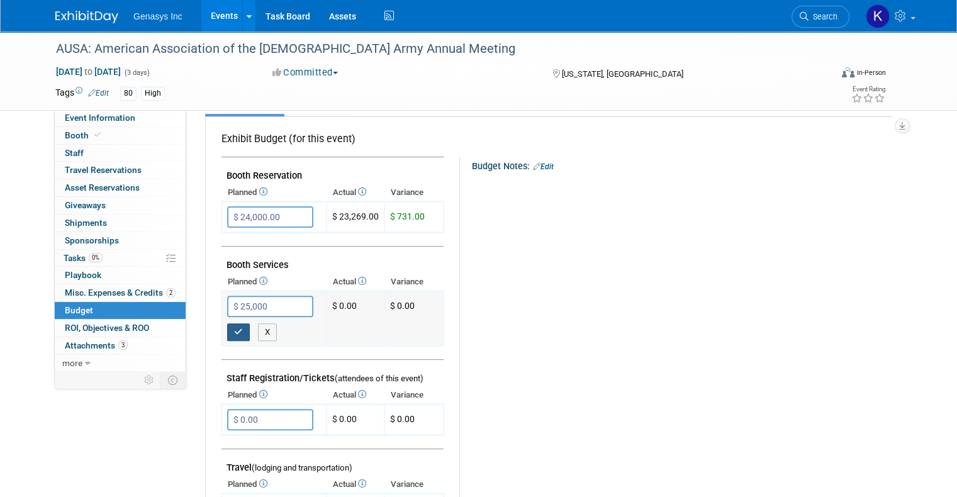
type input "$ 25,000.00"
click at [234, 328] on icon "button" at bounding box center [238, 332] width 9 height 8
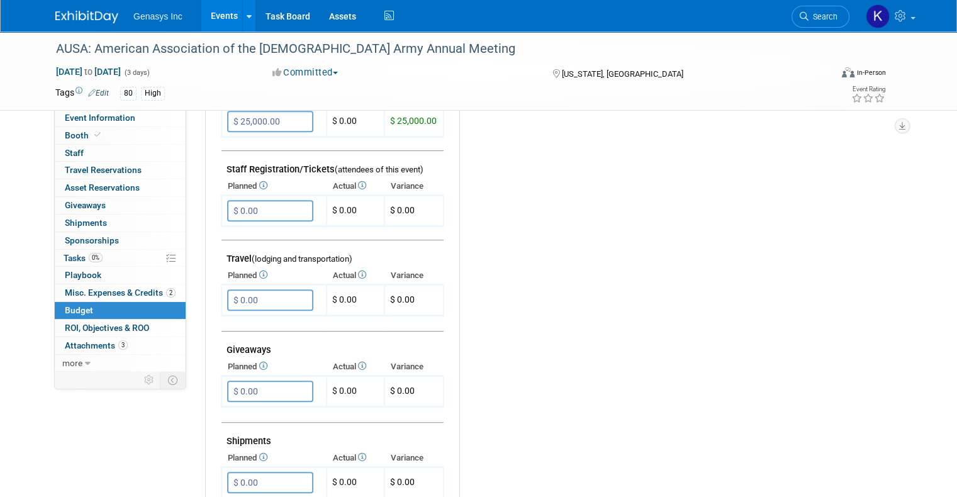
scroll to position [503, 0]
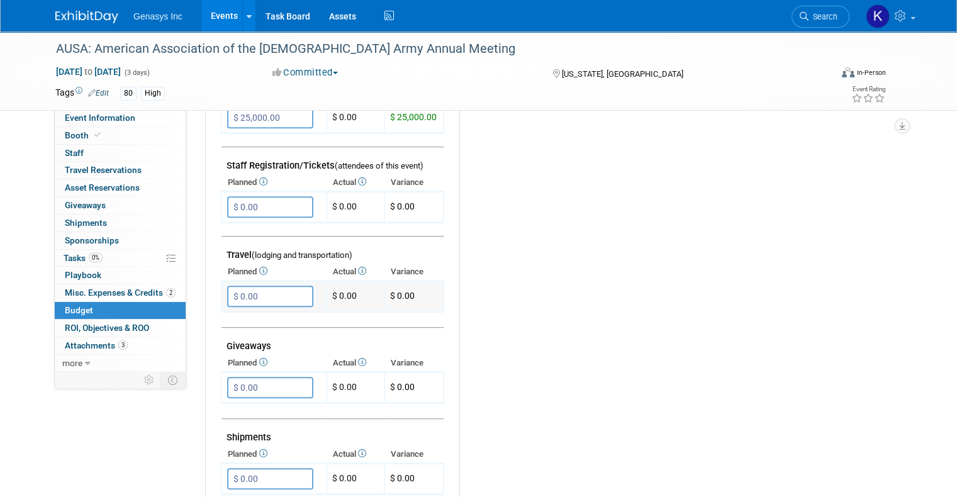
click at [237, 293] on input "$ 0.00" at bounding box center [270, 296] width 86 height 21
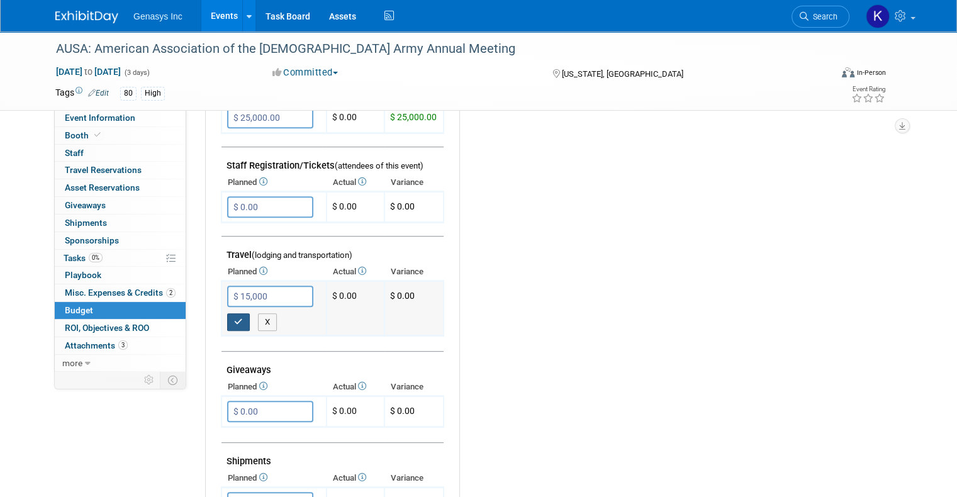
type input "$ 15,000.00"
click at [234, 318] on icon "button" at bounding box center [238, 322] width 9 height 8
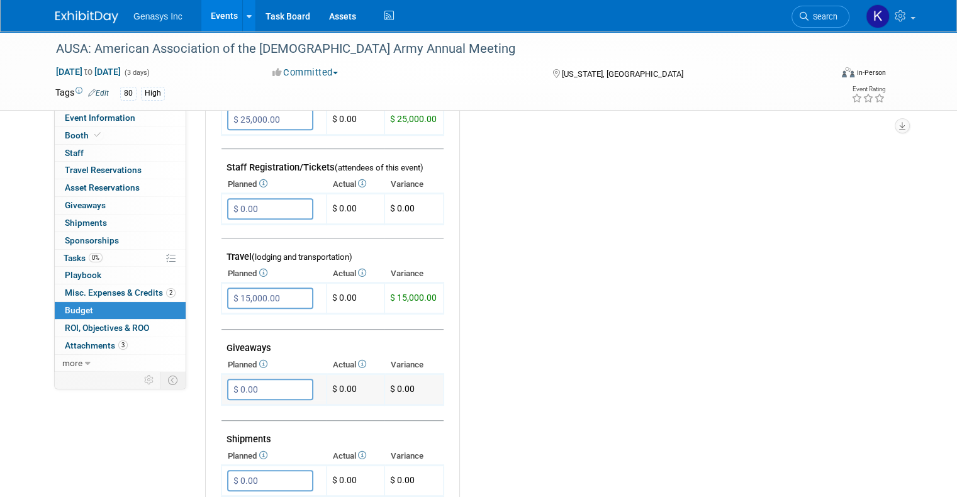
scroll to position [629, 0]
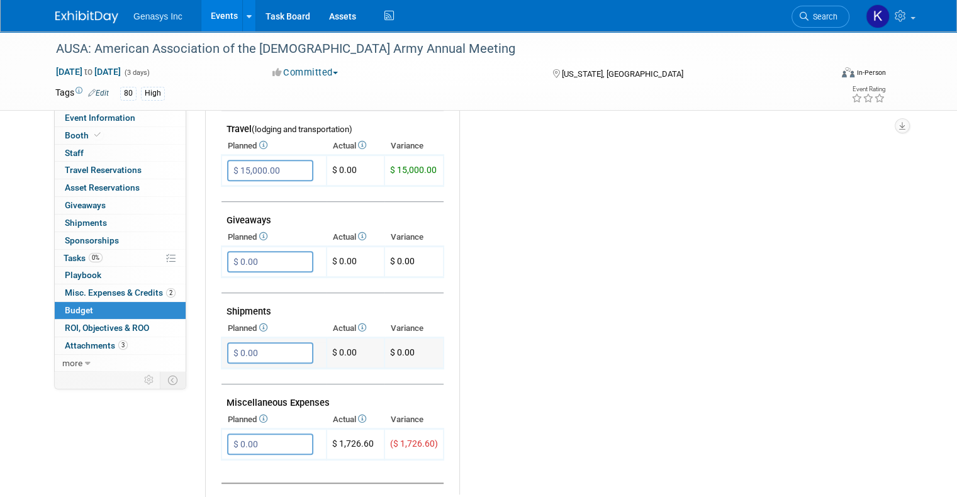
click at [247, 345] on input "$ 0.00" at bounding box center [270, 352] width 86 height 21
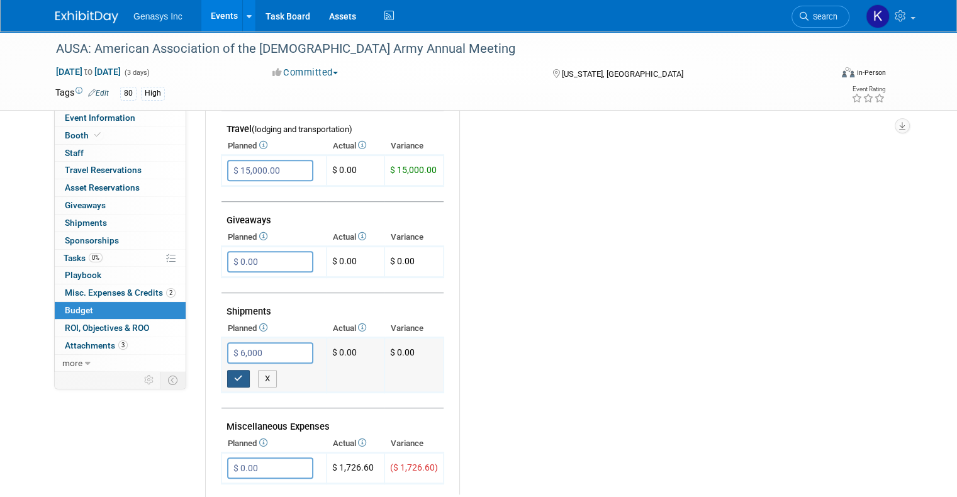
type input "$ 6,000.00"
click at [234, 374] on icon "button" at bounding box center [238, 378] width 9 height 8
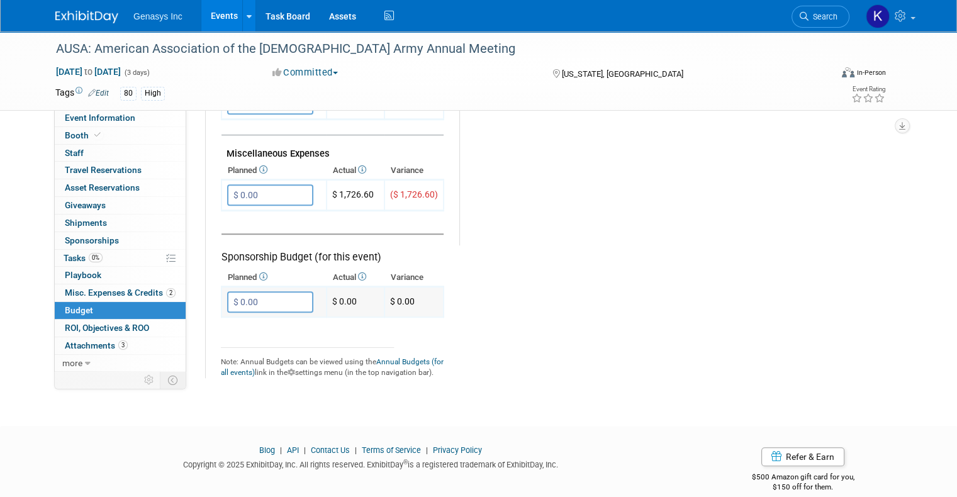
scroll to position [881, 0]
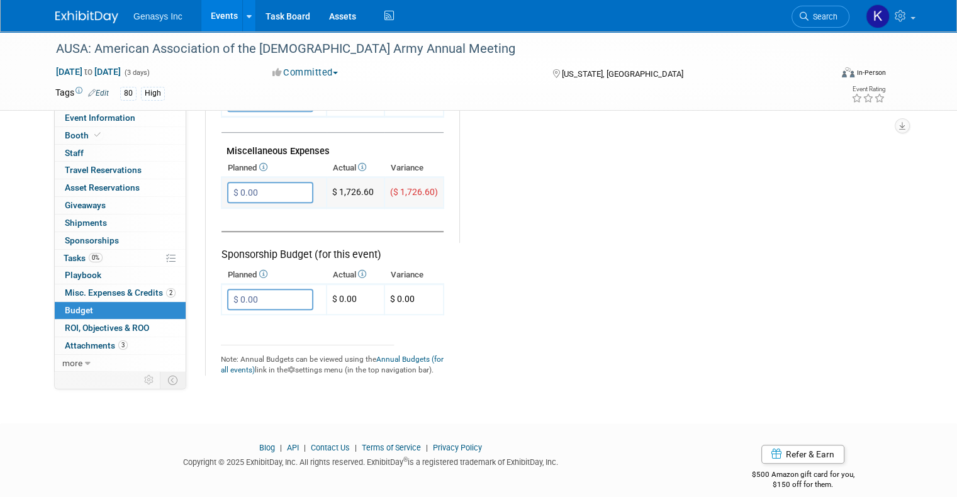
click at [271, 182] on input "$ 0.00" at bounding box center [270, 192] width 86 height 21
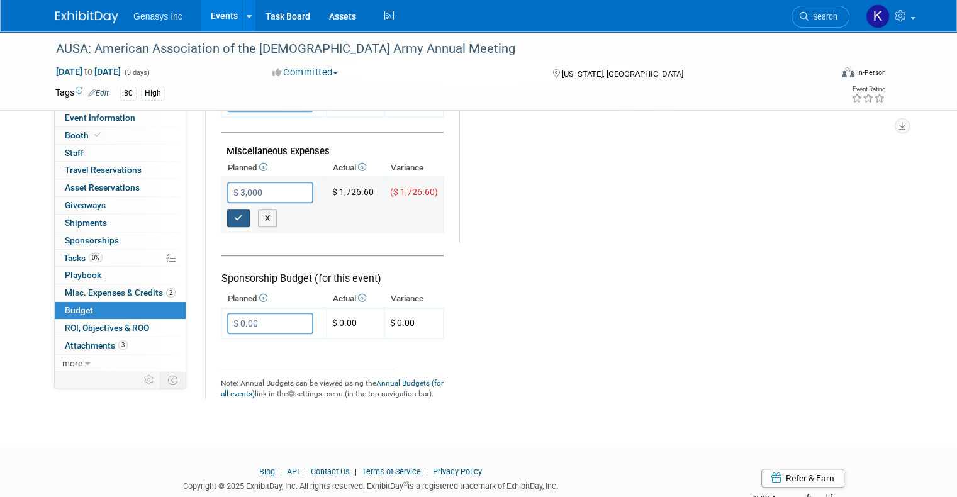
type input "$ 3,000.00"
click at [227, 213] on button "button" at bounding box center [238, 219] width 23 height 18
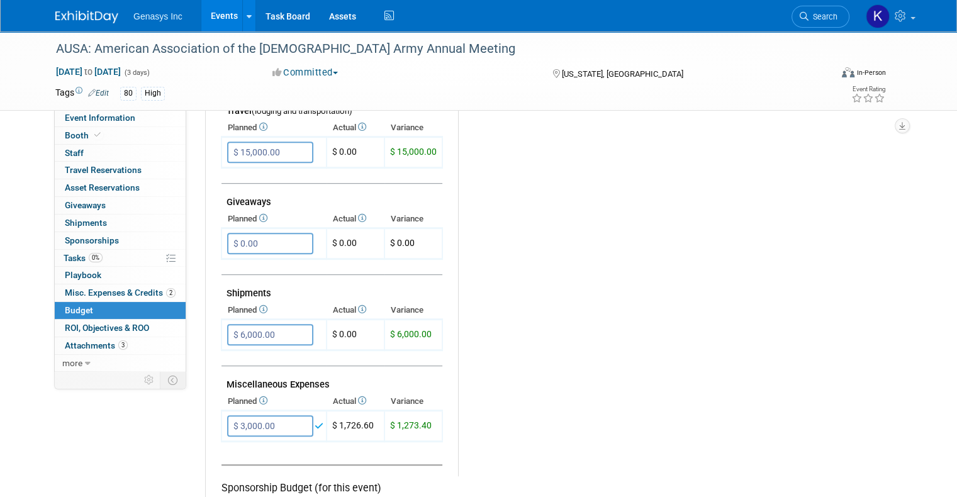
scroll to position [629, 0]
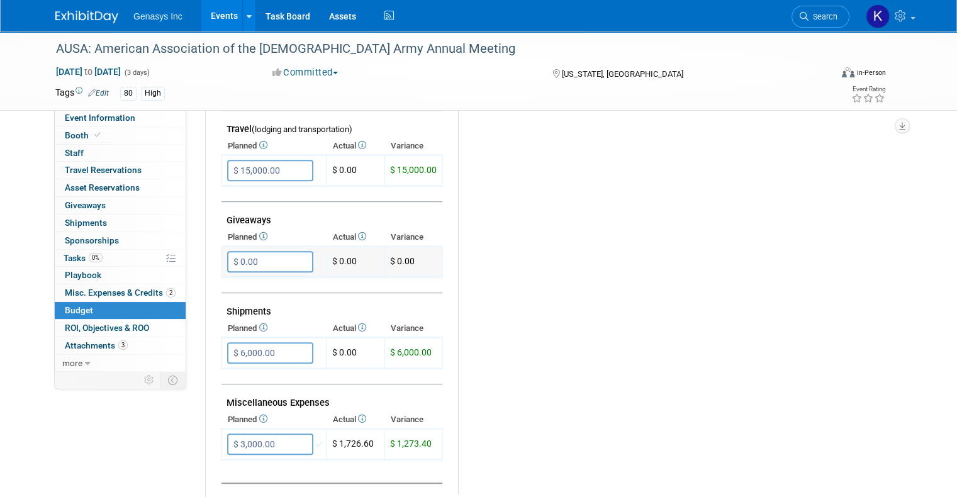
click at [255, 254] on input "$ 0.00" at bounding box center [270, 261] width 86 height 21
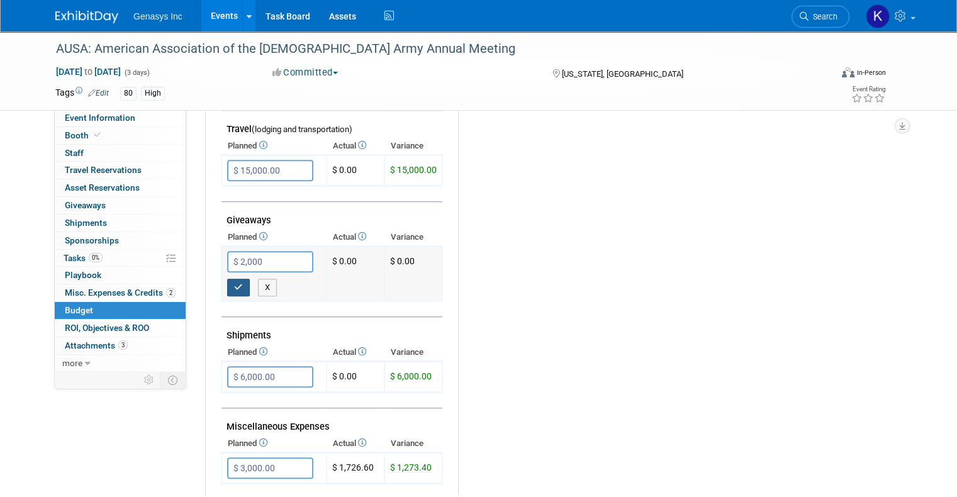
type input "$ 2,000.00"
click at [234, 283] on icon "button" at bounding box center [238, 287] width 9 height 8
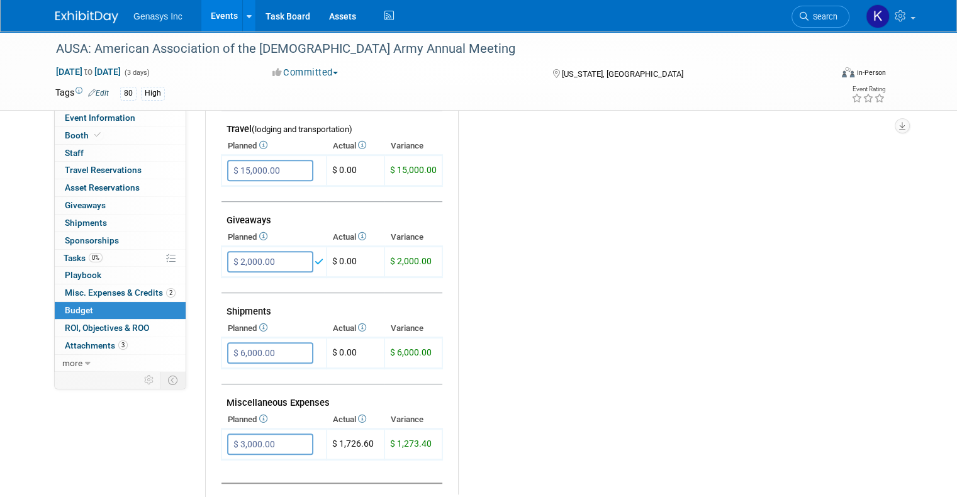
click at [546, 321] on div "Budget Notes: Edit X" at bounding box center [669, 168] width 423 height 652
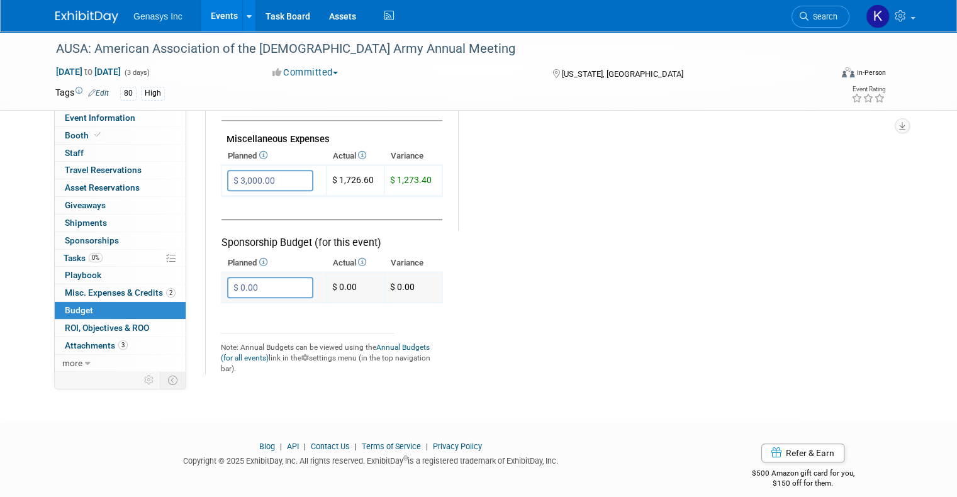
scroll to position [894, 0]
click at [133, 296] on span "Misc. Expenses & Credits 2" at bounding box center [120, 293] width 111 height 10
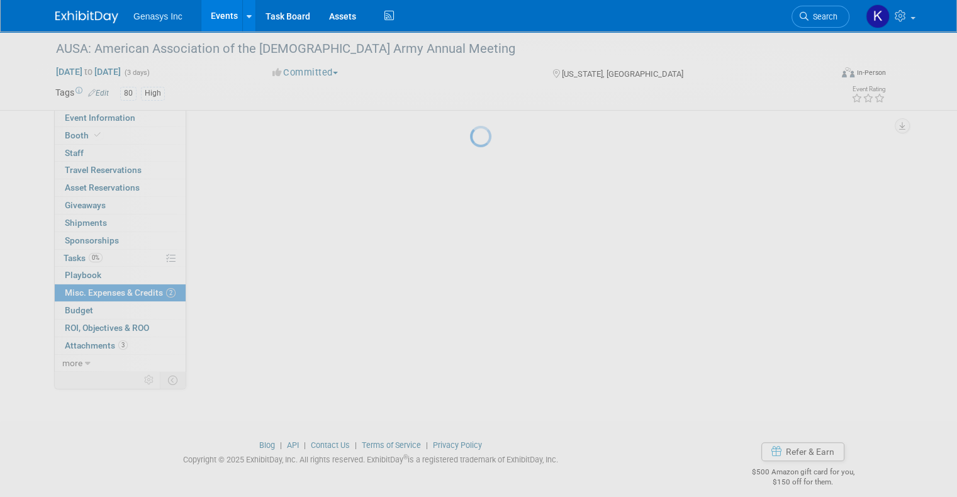
scroll to position [0, 0]
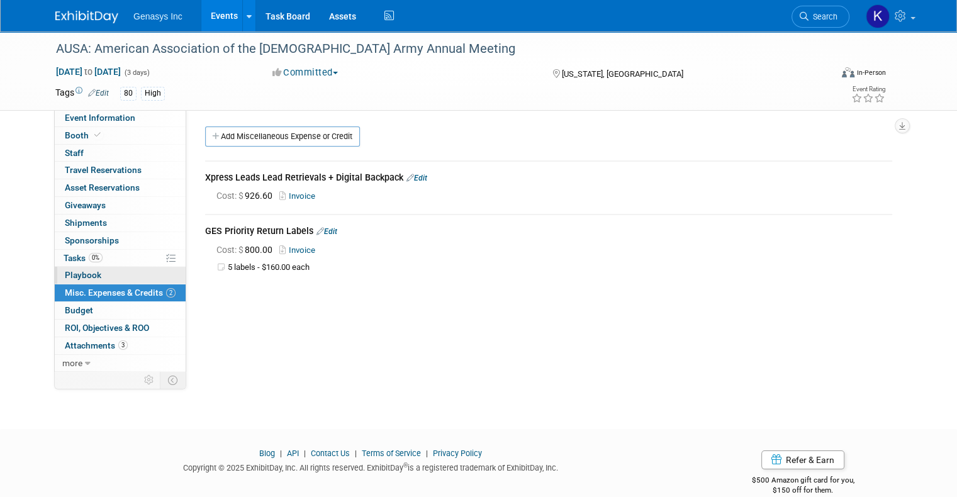
click at [65, 272] on span "Playbook 0" at bounding box center [83, 275] width 36 height 10
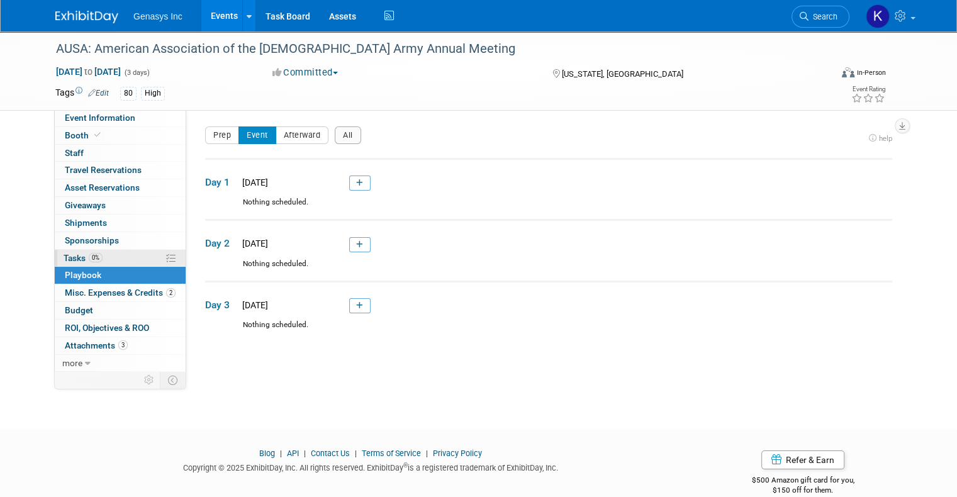
click at [74, 255] on span "Tasks 0%" at bounding box center [83, 258] width 39 height 10
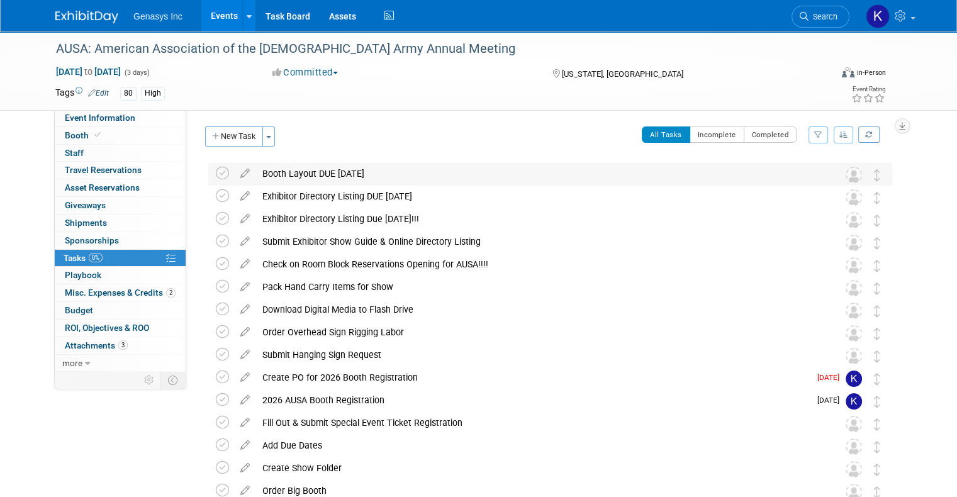
click at [862, 172] on img at bounding box center [854, 175] width 16 height 16
click at [234, 172] on icon at bounding box center [245, 171] width 22 height 16
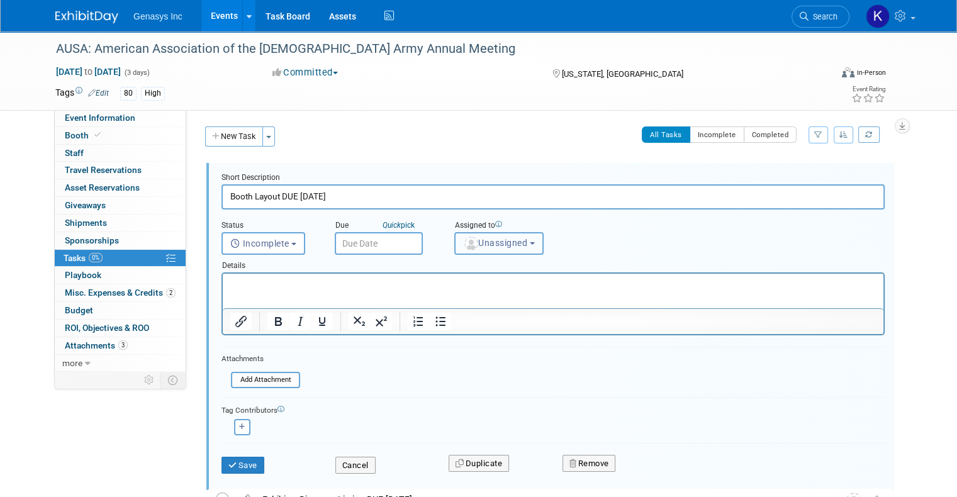
click at [500, 238] on span "Unassigned" at bounding box center [495, 243] width 64 height 10
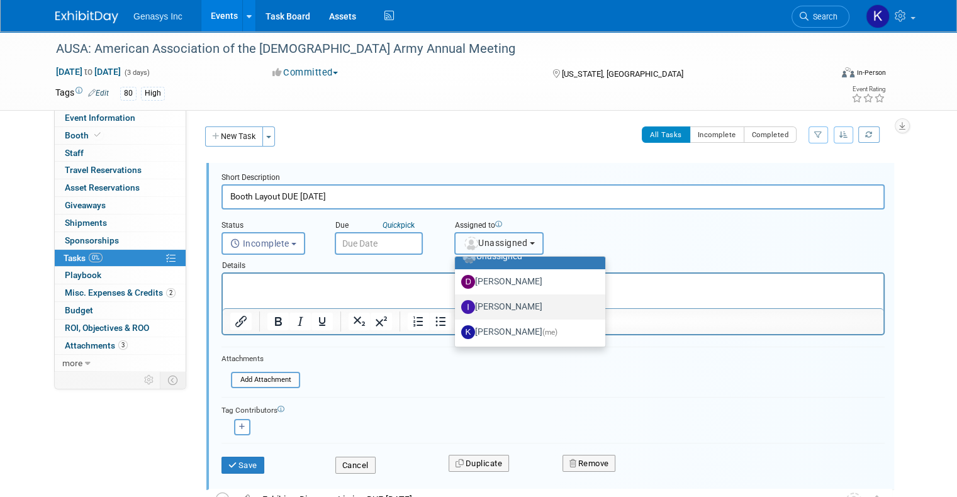
scroll to position [63, 0]
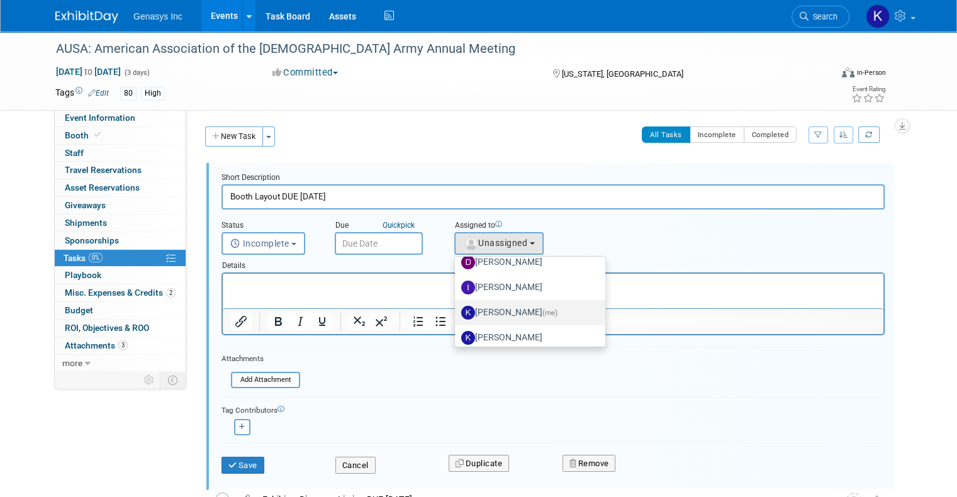
click at [503, 315] on label "[PERSON_NAME] (me)" at bounding box center [526, 313] width 131 height 20
click at [457, 315] on input "[PERSON_NAME] (me)" at bounding box center [453, 311] width 8 height 8
select select "4dbda47f-c515-4673-81c9-9889cf23750d"
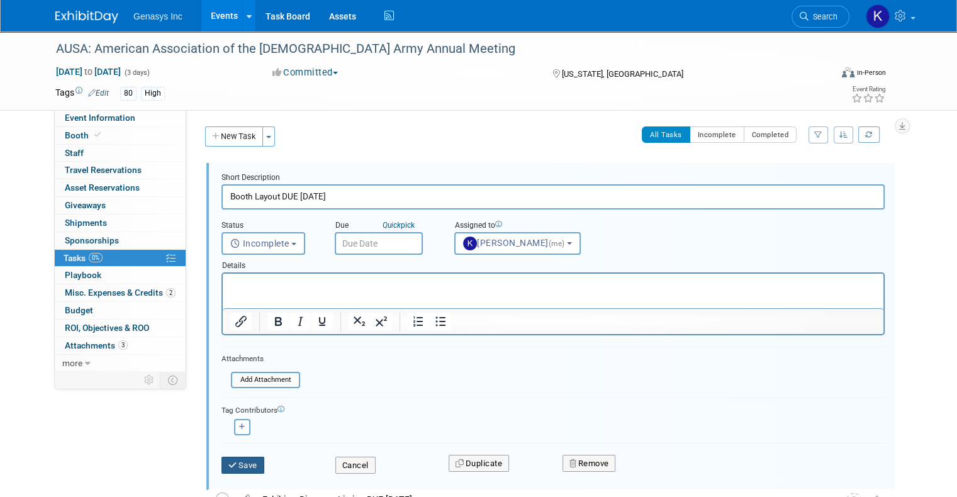
click at [230, 465] on button "Save" at bounding box center [242, 466] width 43 height 18
